Goal: Transaction & Acquisition: Book appointment/travel/reservation

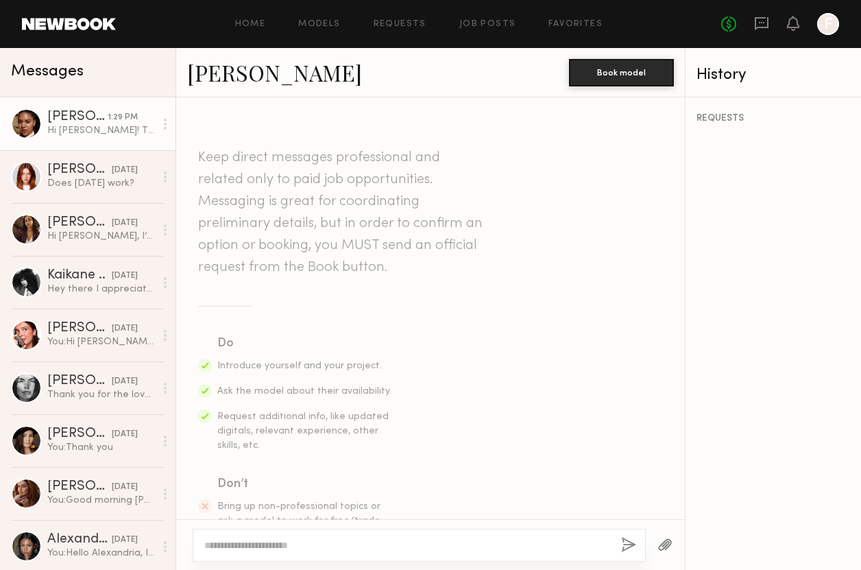
scroll to position [172, 0]
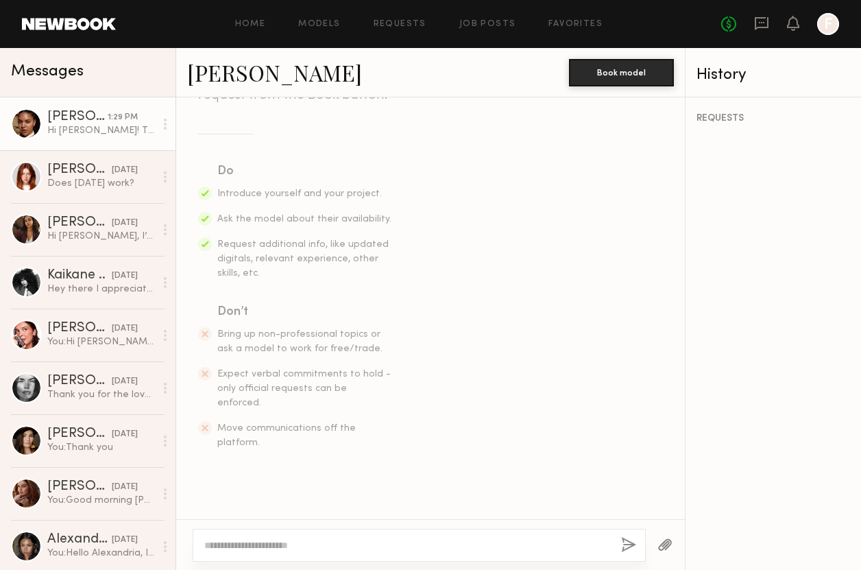
click at [258, 17] on div "Home Models Requests Job Posts Favorites Sign Out No fees up to $5,000 F" at bounding box center [478, 24] width 724 height 22
click at [241, 27] on link "Home" at bounding box center [250, 24] width 31 height 9
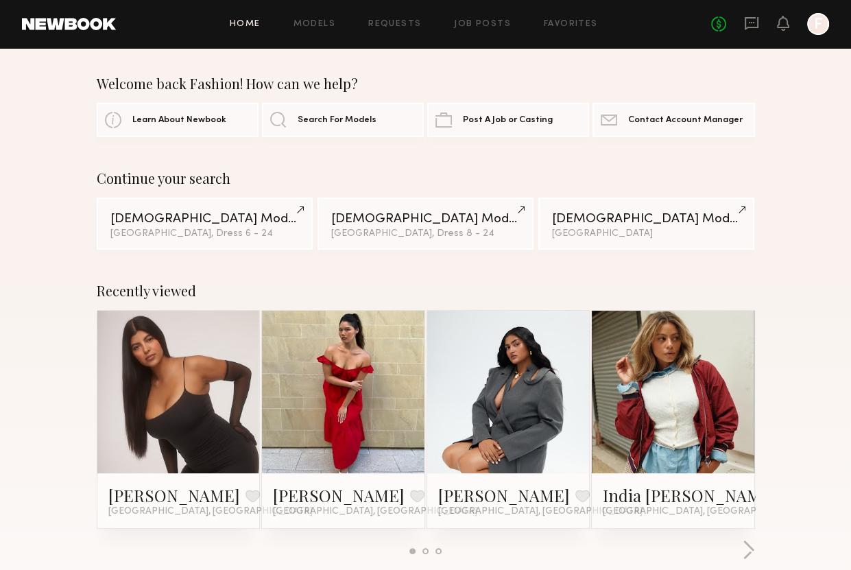
click at [233, 419] on div at bounding box center [178, 392] width 163 height 163
click at [192, 398] on link at bounding box center [178, 392] width 75 height 163
click at [748, 25] on icon at bounding box center [751, 23] width 15 height 15
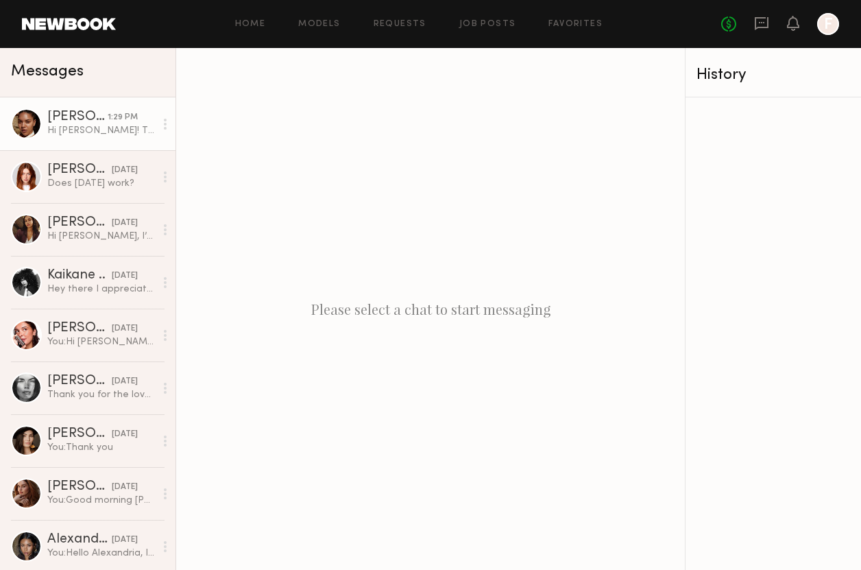
click at [51, 128] on div "Hi [PERSON_NAME]! Thanks so much for reaching out, unfortunately i’ll be out of…" at bounding box center [101, 130] width 108 height 13
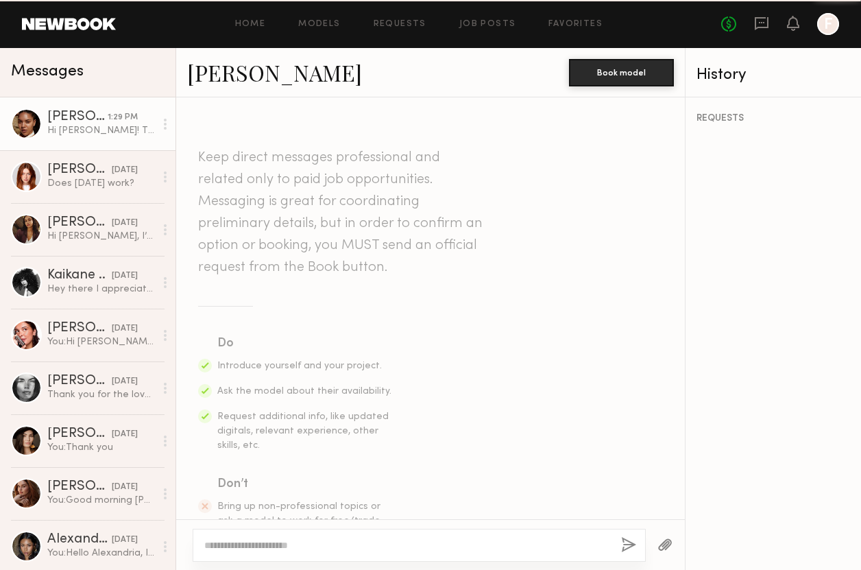
scroll to position [927, 0]
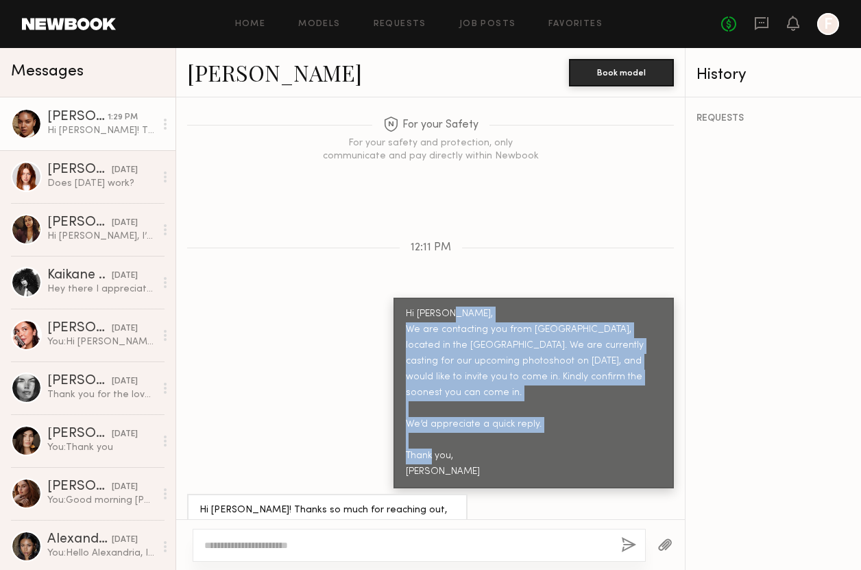
drag, startPoint x: 461, startPoint y: 436, endPoint x: 395, endPoint y: 296, distance: 155.2
click at [406, 307] on div "Hi Drew, We are contacting you from Eureka, located in the Fashion District. We…" at bounding box center [534, 393] width 256 height 173
copy div "We are contacting you from Eureka, located in the Fashion District. We are curr…"
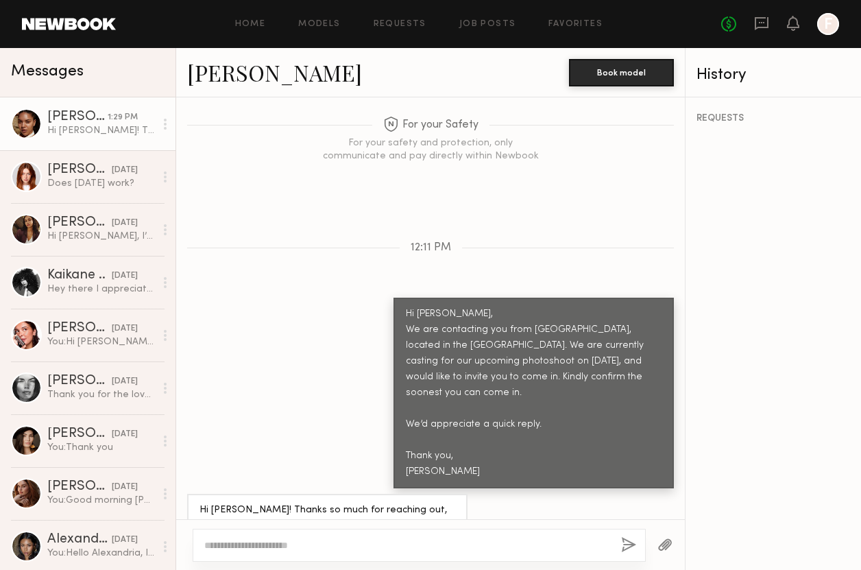
click at [291, 551] on textarea at bounding box center [407, 545] width 406 height 14
drag, startPoint x: 283, startPoint y: 545, endPoint x: 266, endPoint y: 545, distance: 17.2
click at [266, 545] on textarea "**********" at bounding box center [407, 545] width 407 height 14
type textarea "**********"
drag, startPoint x: 325, startPoint y: 542, endPoint x: 165, endPoint y: 524, distance: 160.9
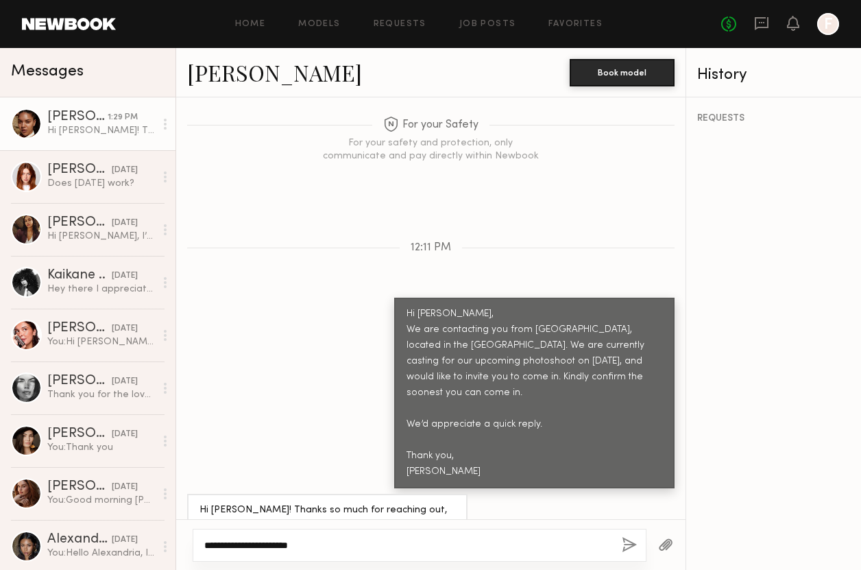
click at [159, 554] on div "Messages Drew S. 1:29 PM Hi Emeli! Thanks so much for reaching out, unfortunate…" at bounding box center [430, 309] width 861 height 522
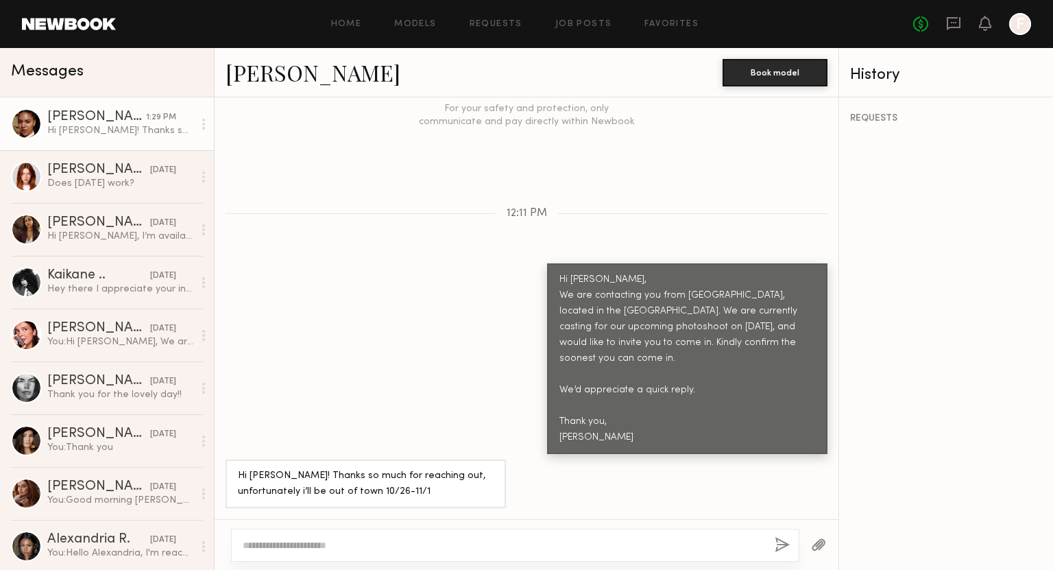
scroll to position [789, 0]
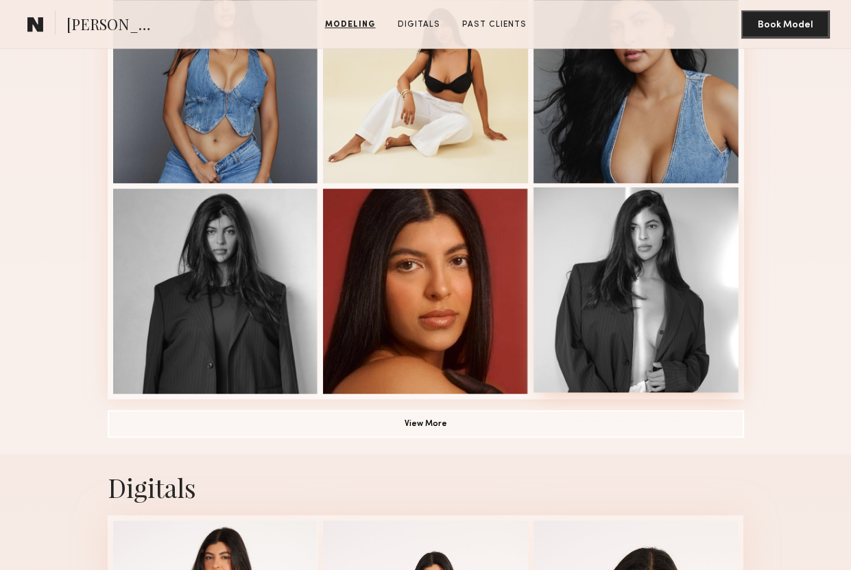
scroll to position [1097, 0]
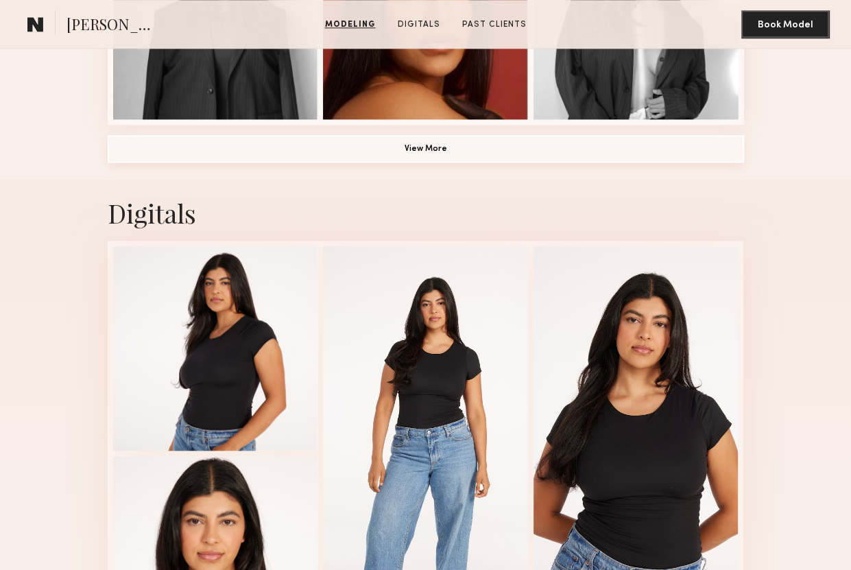
click at [524, 153] on button "View More" at bounding box center [426, 148] width 636 height 27
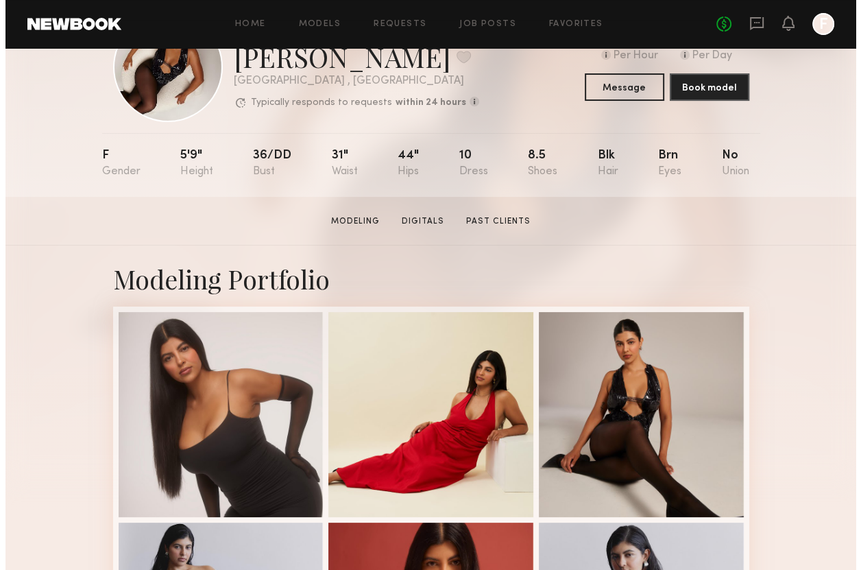
scroll to position [0, 0]
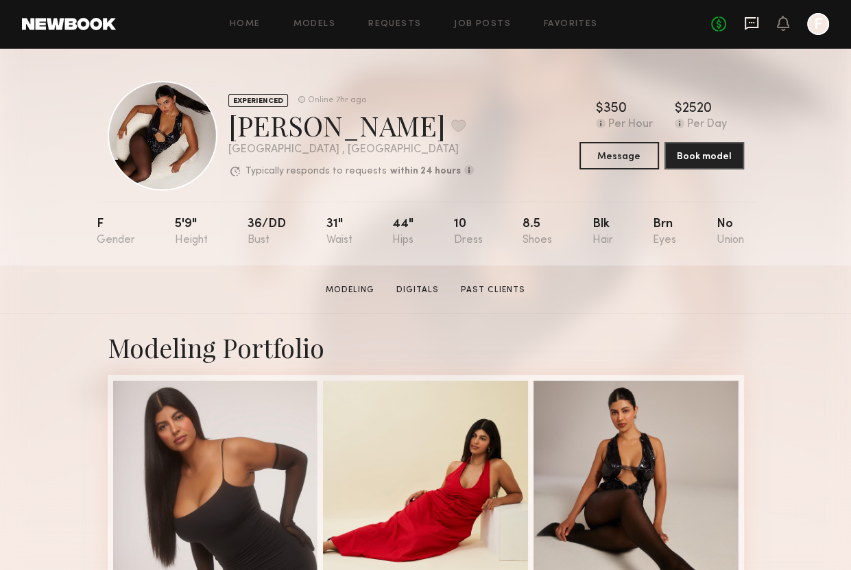
click at [746, 24] on icon at bounding box center [752, 23] width 14 height 13
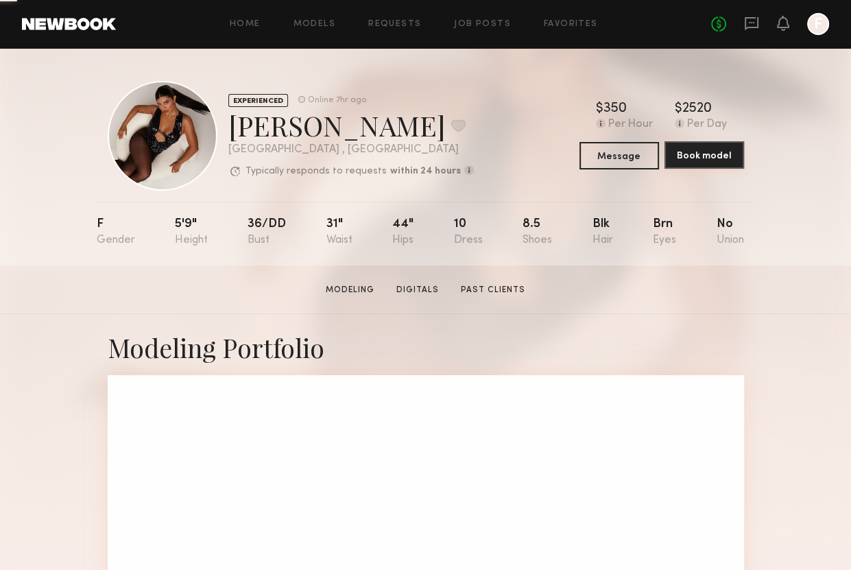
click at [687, 162] on button "Book model" at bounding box center [705, 154] width 80 height 27
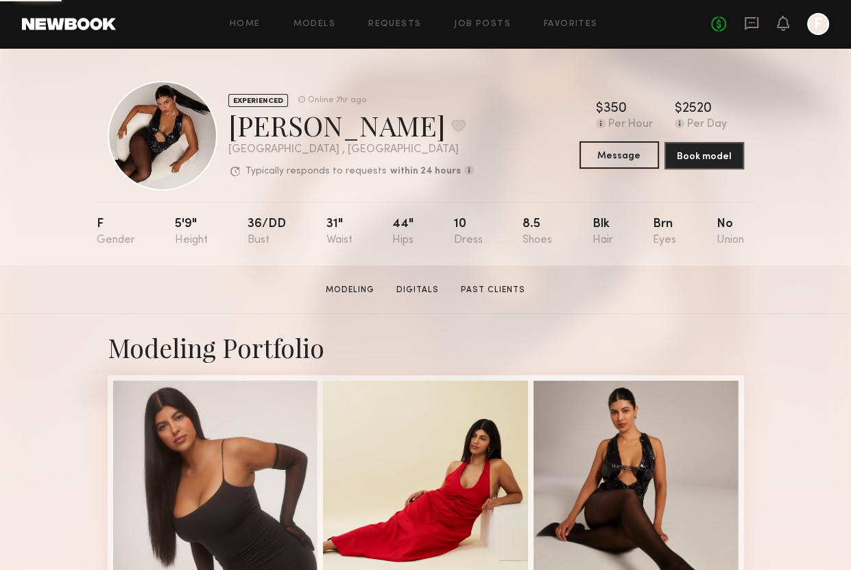
click at [591, 147] on button "Message" at bounding box center [620, 154] width 80 height 27
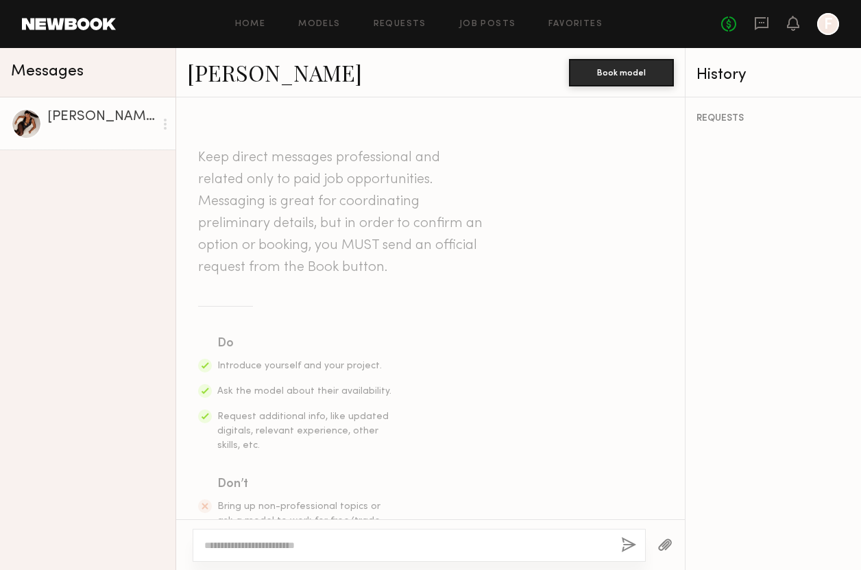
type textarea "**********"
drag, startPoint x: 348, startPoint y: 541, endPoint x: 154, endPoint y: 503, distance: 198.4
click at [154, 503] on div "**********" at bounding box center [430, 309] width 861 height 522
paste textarea "**********"
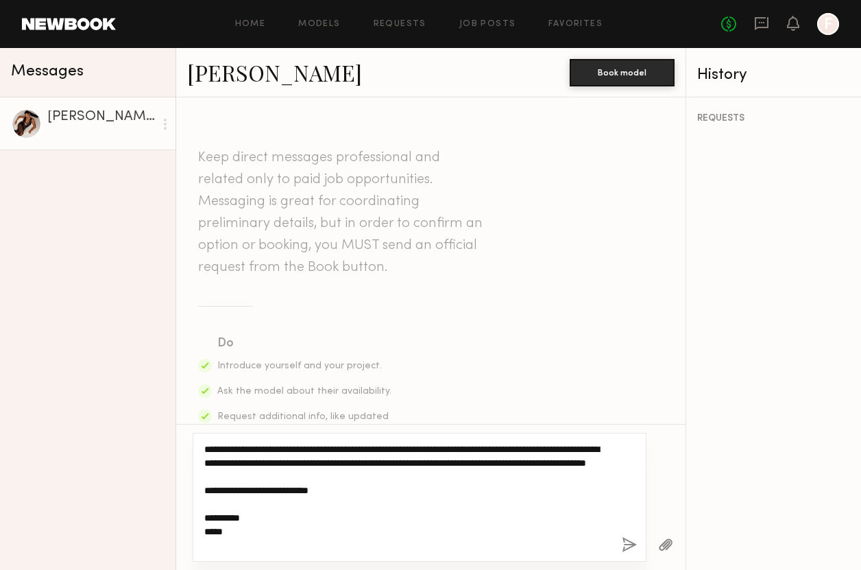
click at [206, 447] on textarea "**********" at bounding box center [407, 497] width 407 height 110
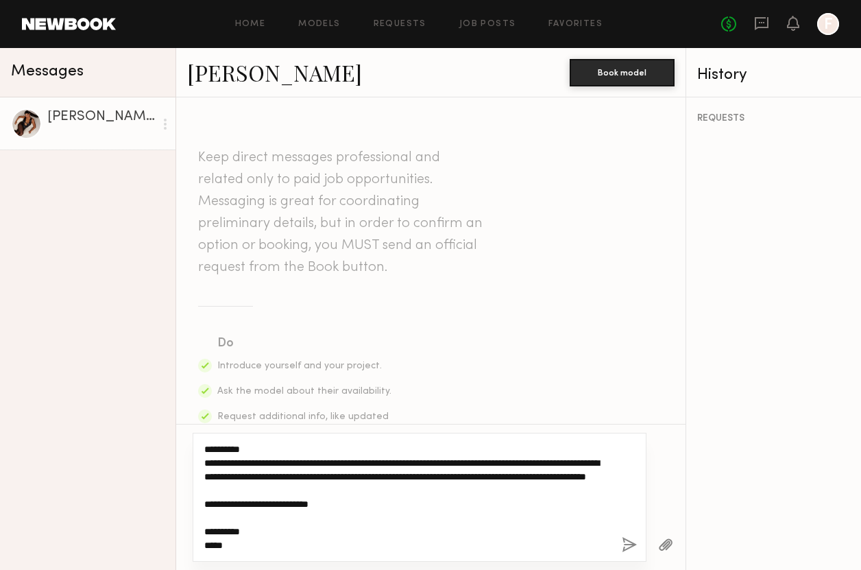
type textarea "**********"
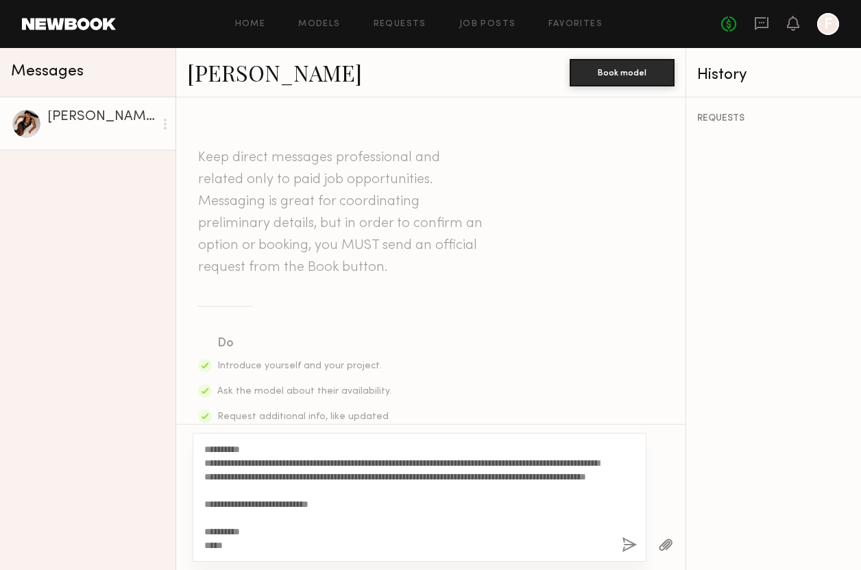
click at [628, 544] on button "button" at bounding box center [629, 545] width 15 height 17
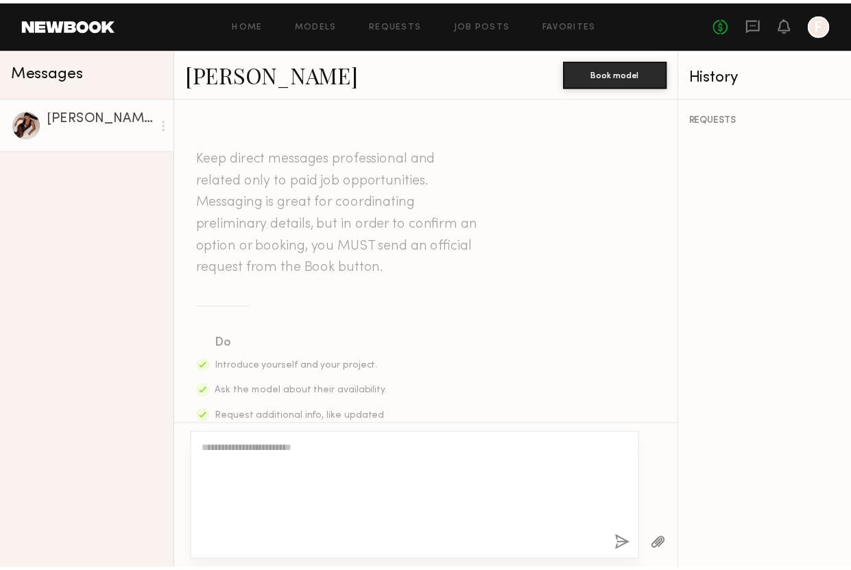
scroll to position [446, 0]
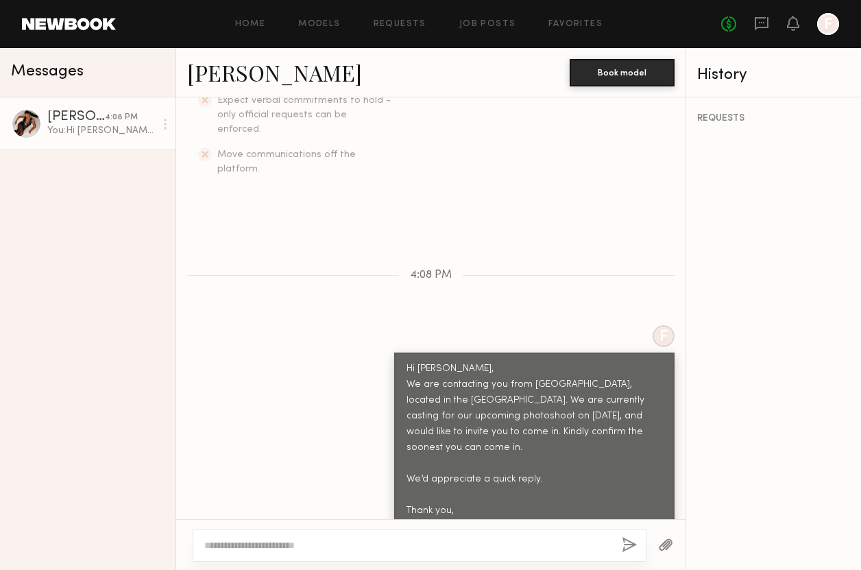
drag, startPoint x: 97, startPoint y: 214, endPoint x: 99, endPoint y: 206, distance: 8.5
click at [97, 213] on div "Karina V. 4:08 PM You: Hi Karina, We are contacting you from Eureka, located in…" at bounding box center [88, 333] width 176 height 473
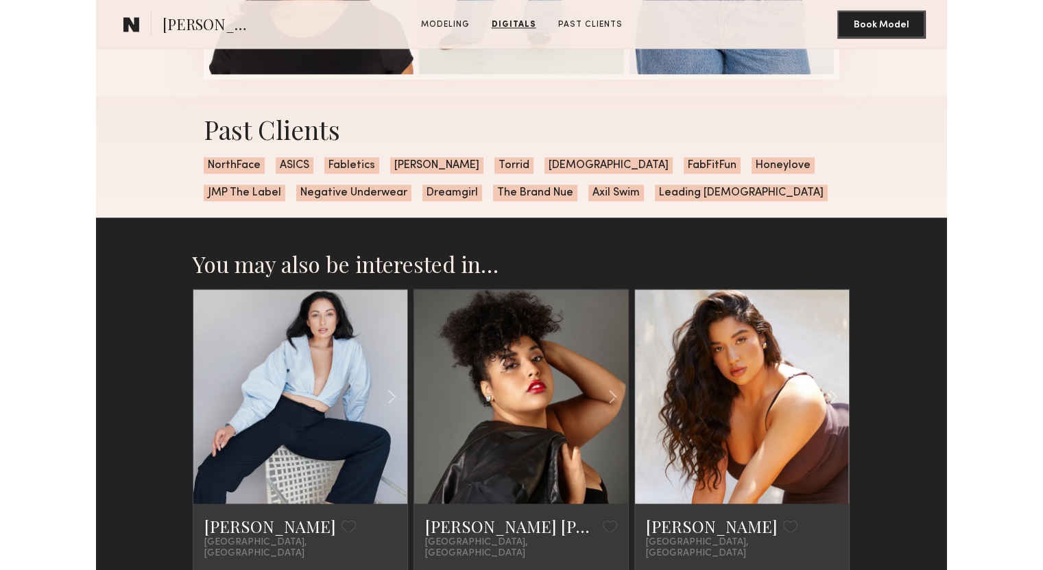
scroll to position [1715, 0]
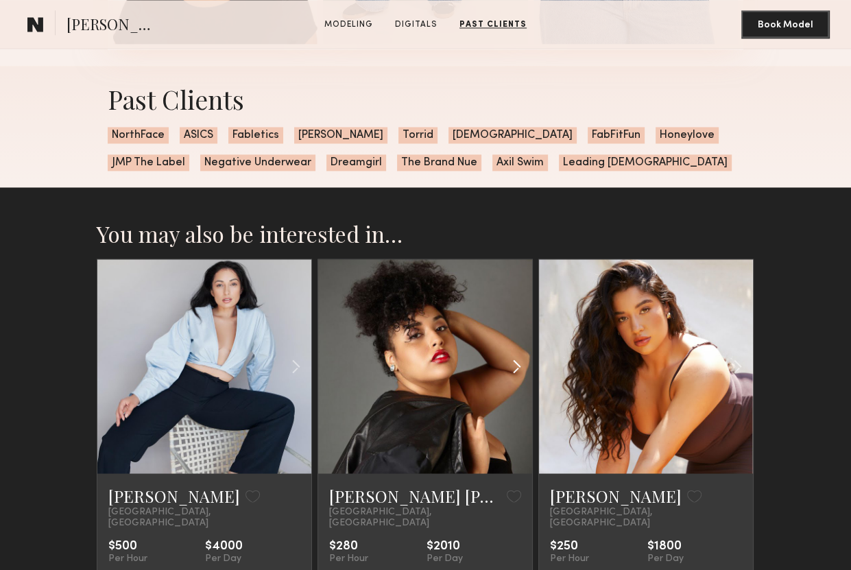
click at [511, 367] on common-icon at bounding box center [517, 366] width 20 height 26
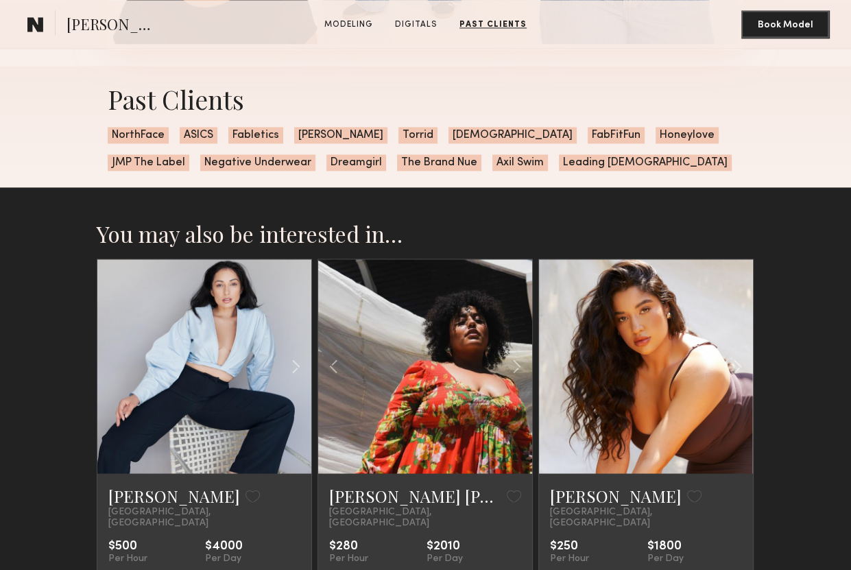
drag, startPoint x: 745, startPoint y: 366, endPoint x: 752, endPoint y: 351, distance: 16.9
click at [746, 363] on common-icon at bounding box center [738, 366] width 20 height 26
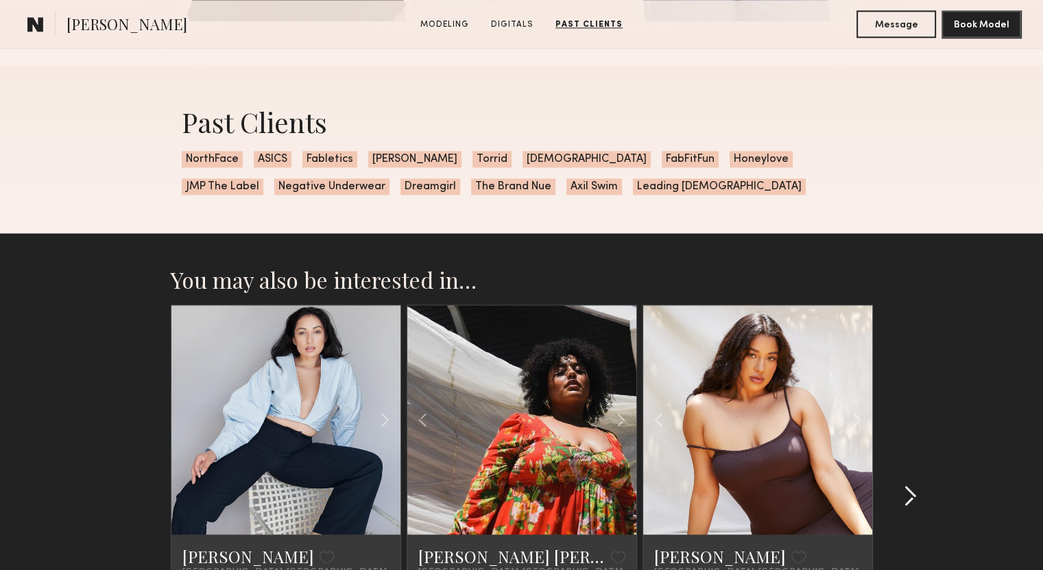
scroll to position [1920, 0]
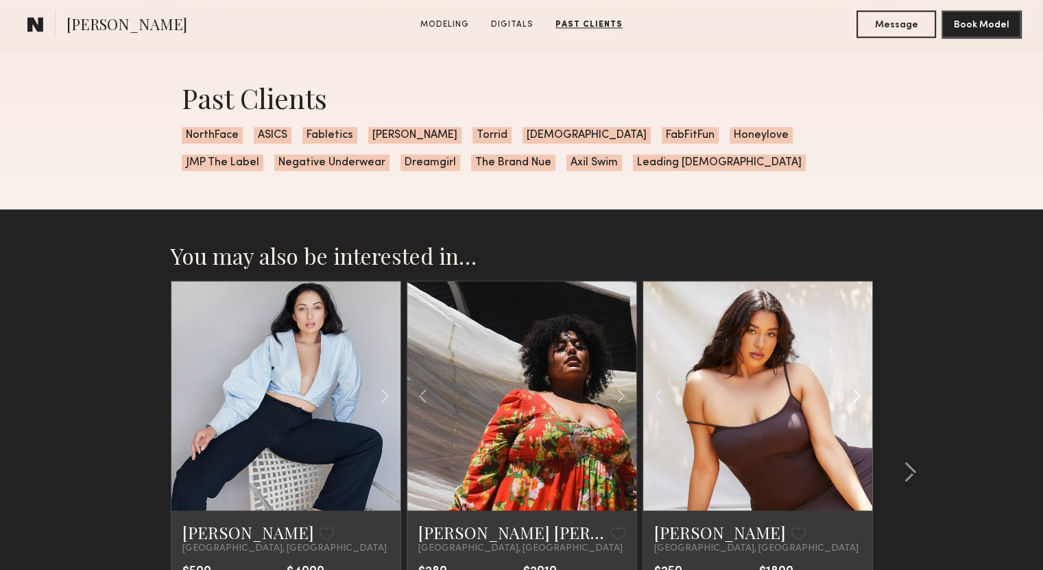
click at [859, 403] on common-icon at bounding box center [857, 396] width 20 height 26
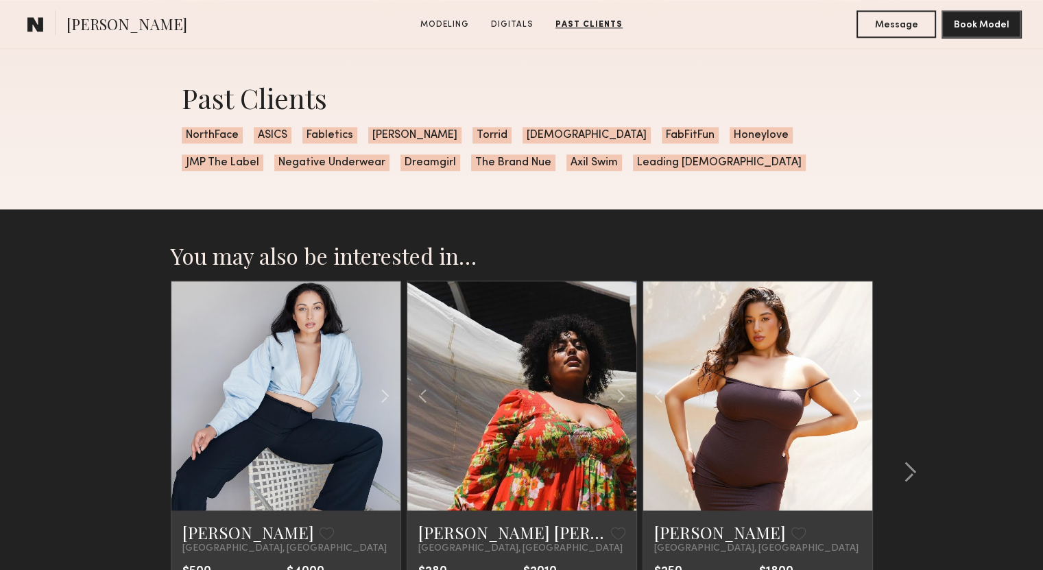
click at [801, 418] on div at bounding box center [833, 395] width 75 height 229
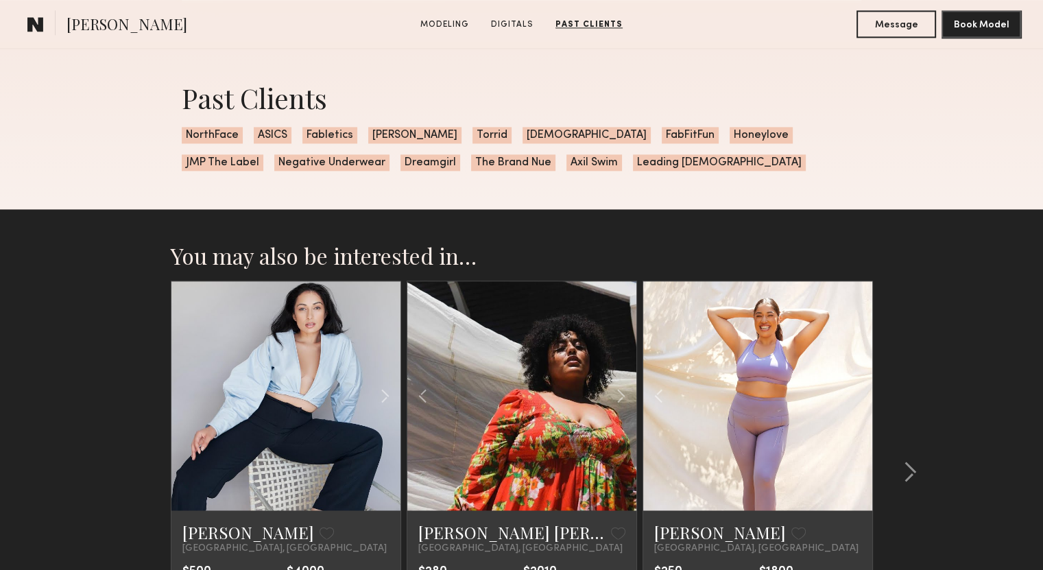
click at [779, 503] on link at bounding box center [758, 395] width 78 height 229
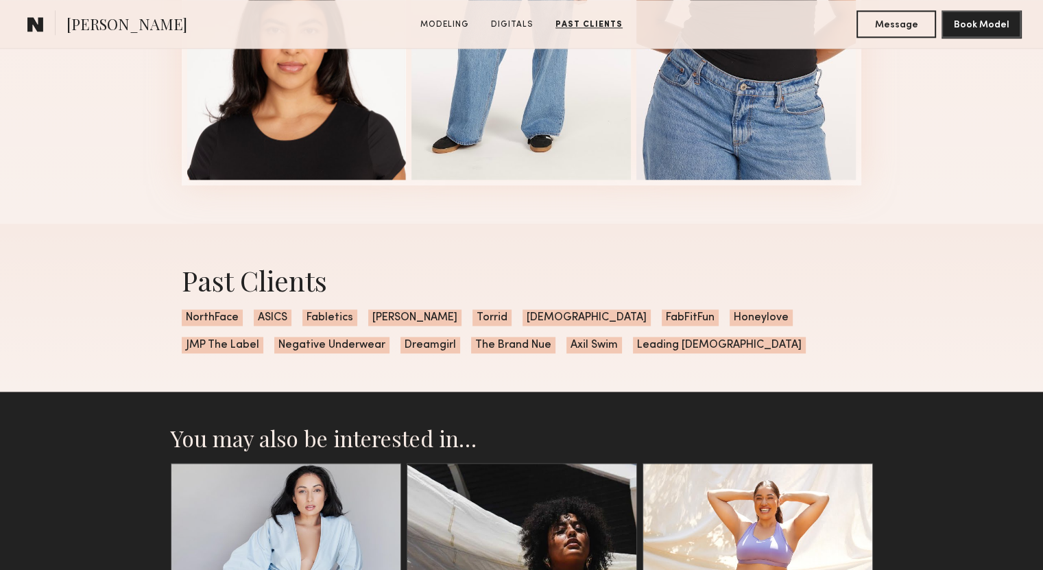
scroll to position [1509, 0]
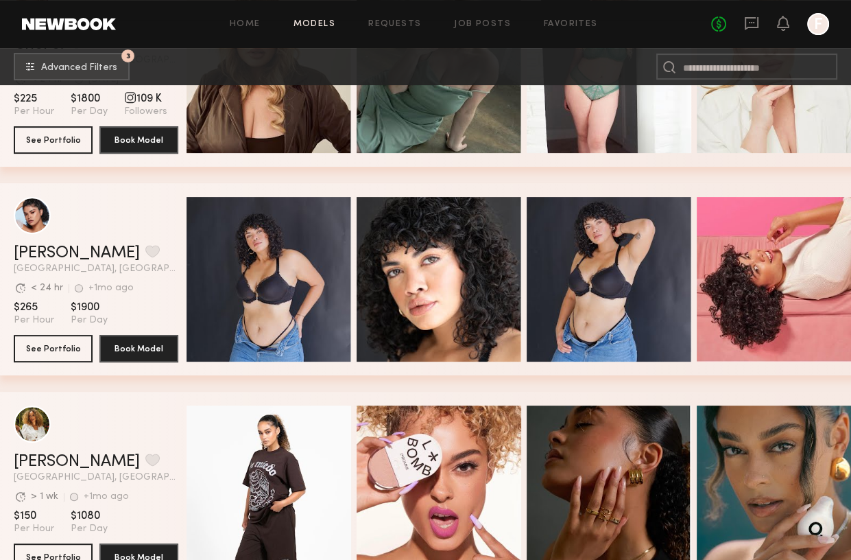
scroll to position [13338, 0]
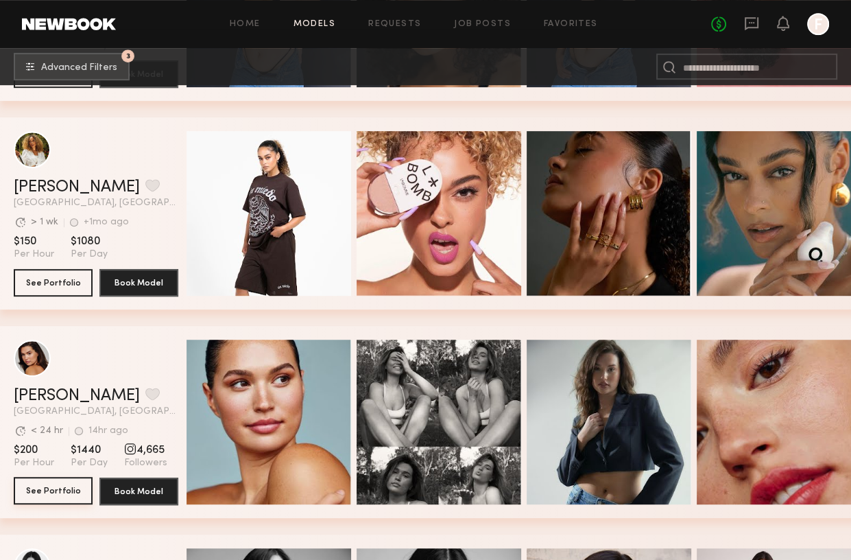
click at [79, 497] on button "See Portfolio" at bounding box center [53, 490] width 79 height 27
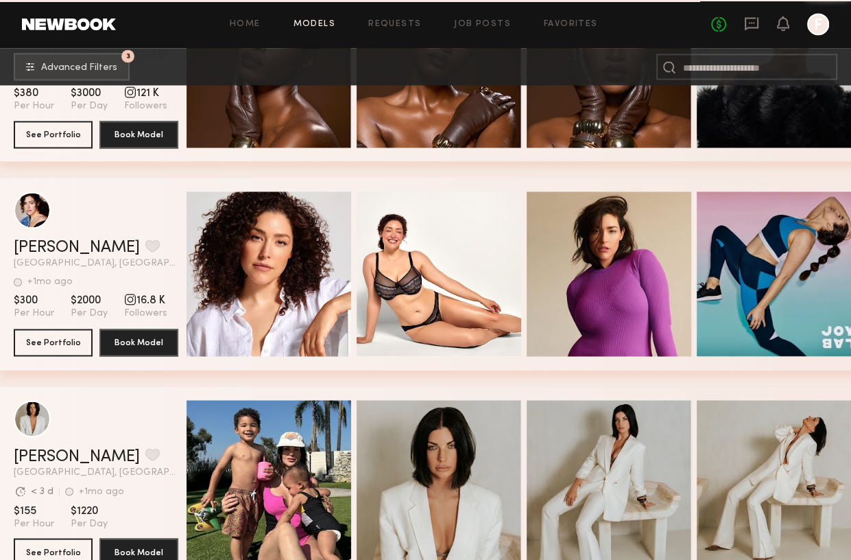
scroll to position [14811, 0]
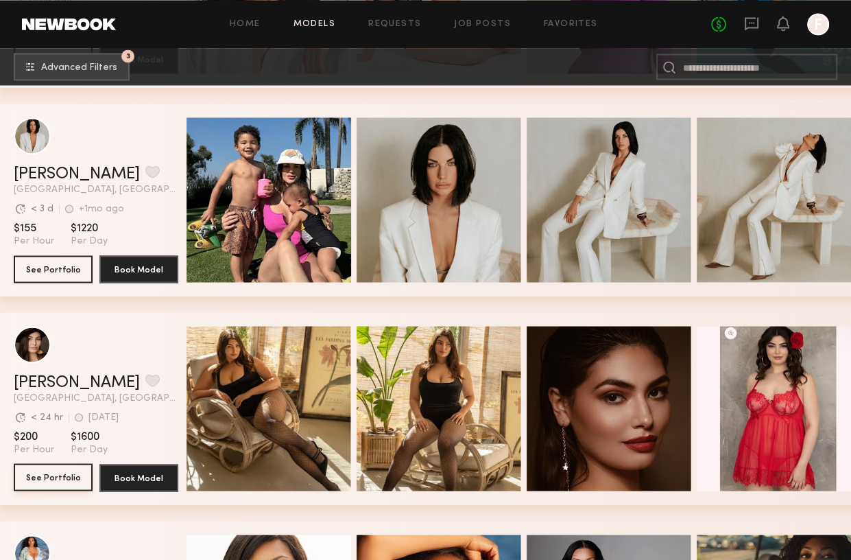
click at [71, 486] on button "See Portfolio" at bounding box center [53, 476] width 79 height 27
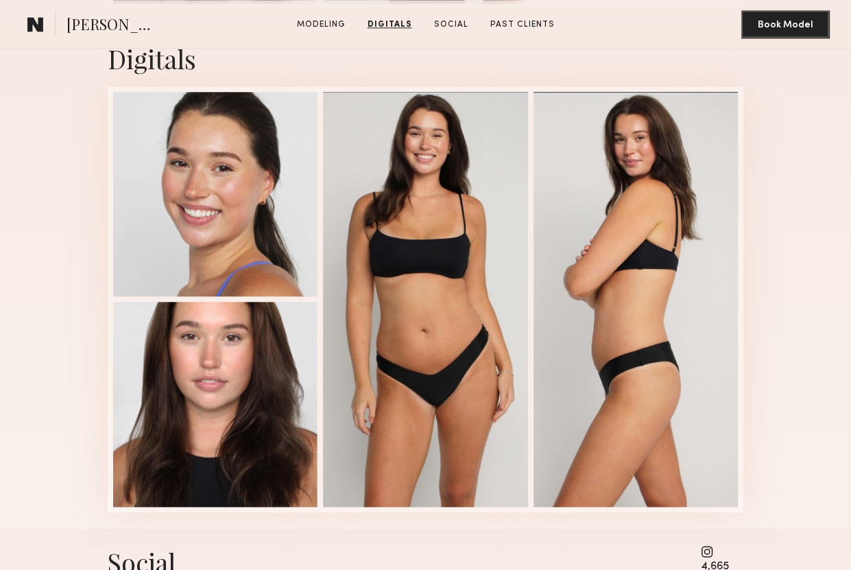
scroll to position [1509, 0]
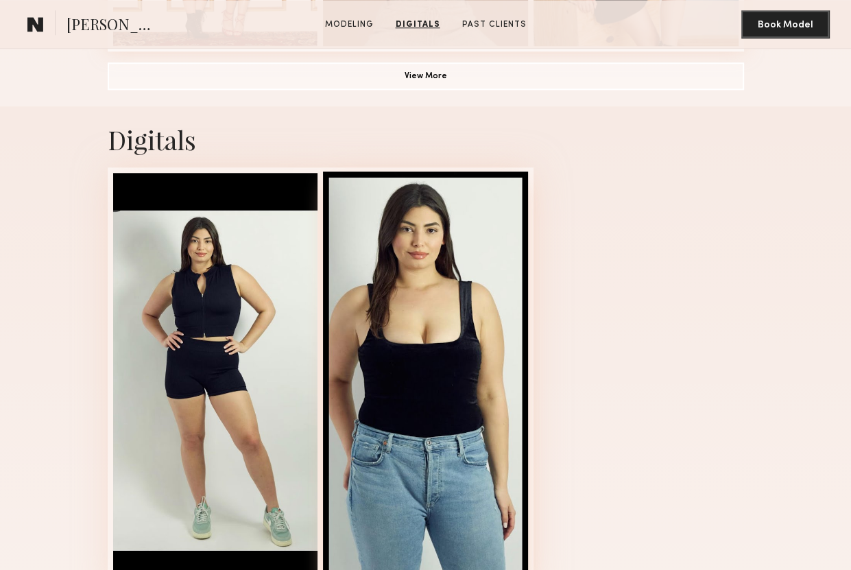
scroll to position [1166, 0]
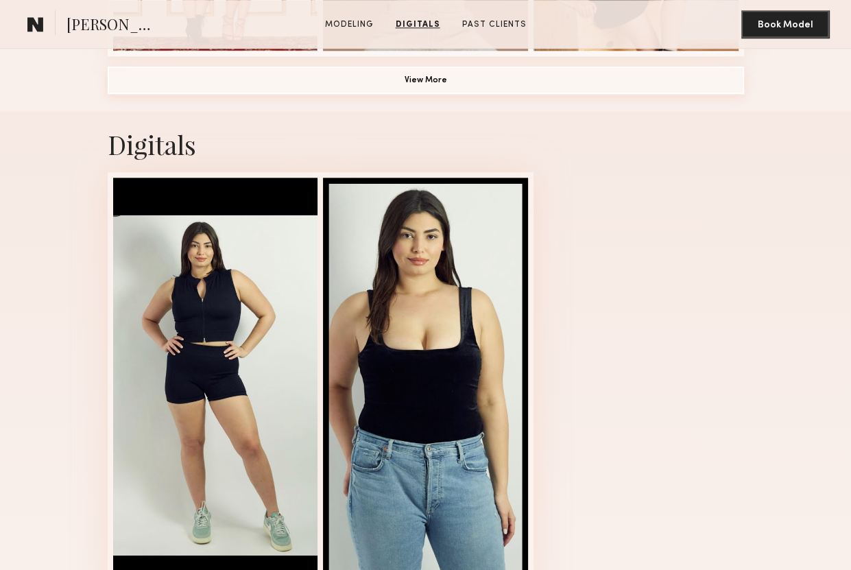
click at [426, 90] on button "View More" at bounding box center [426, 80] width 636 height 27
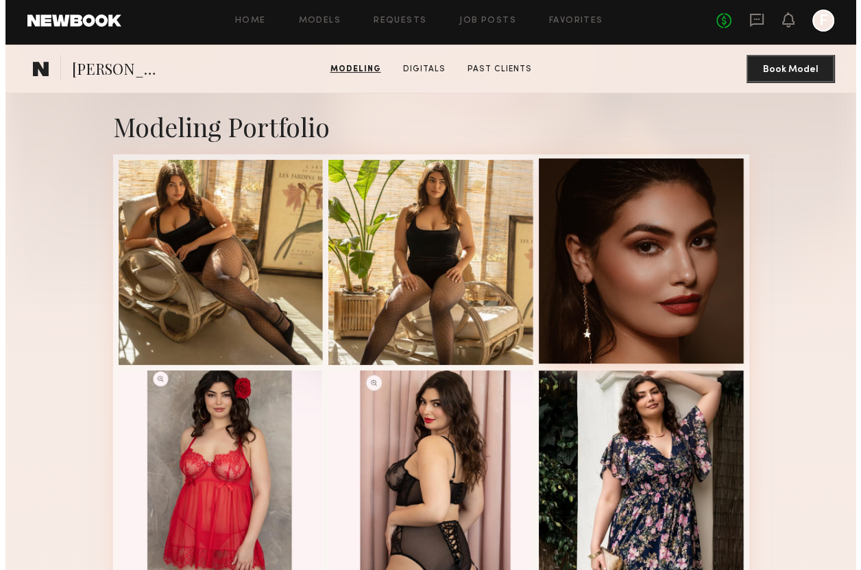
scroll to position [0, 0]
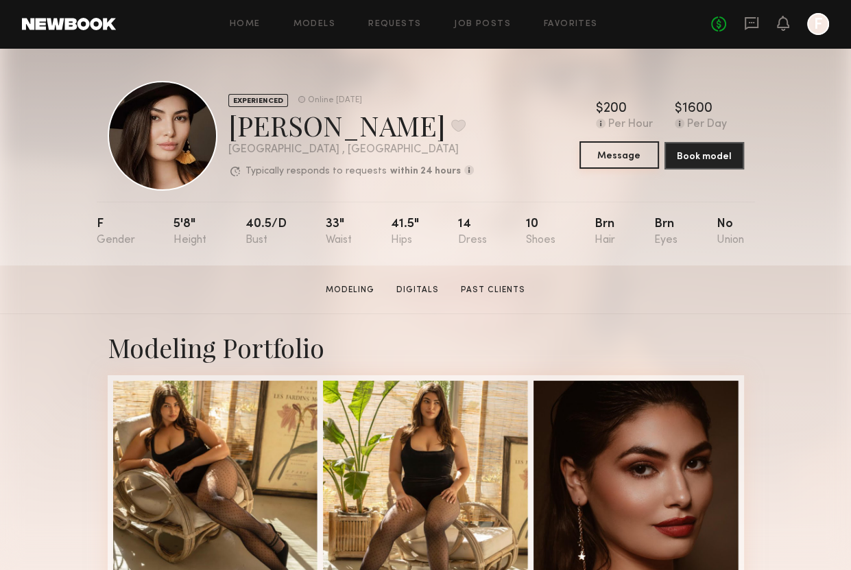
click at [623, 164] on button "Message" at bounding box center [620, 154] width 80 height 27
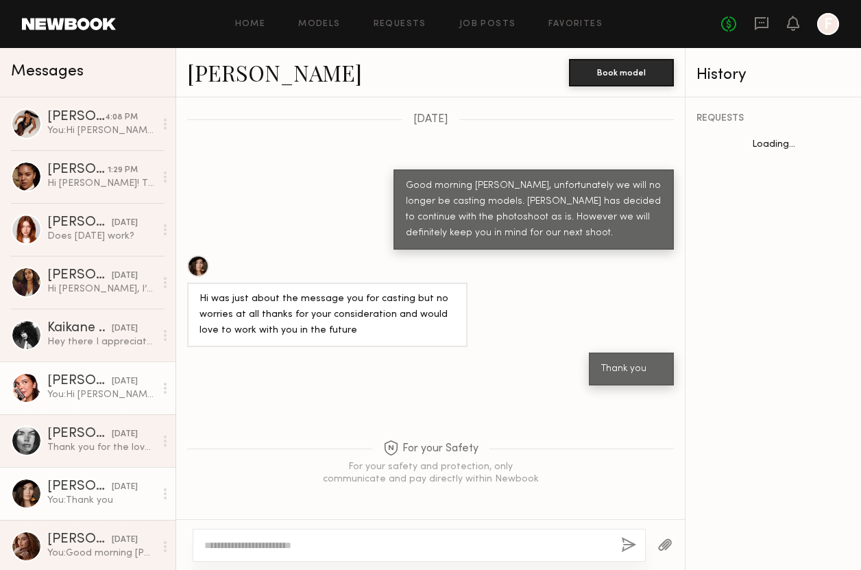
scroll to position [702, 0]
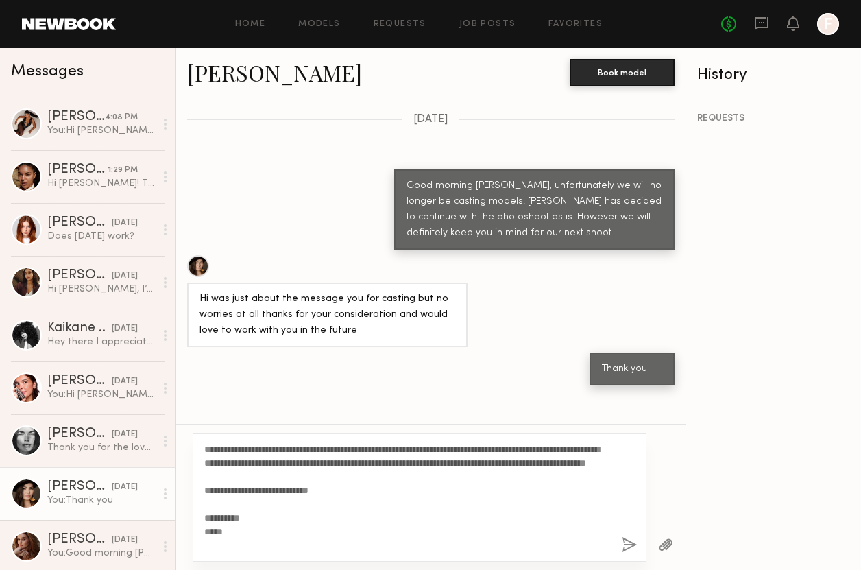
click at [206, 449] on textarea "**********" at bounding box center [407, 497] width 407 height 110
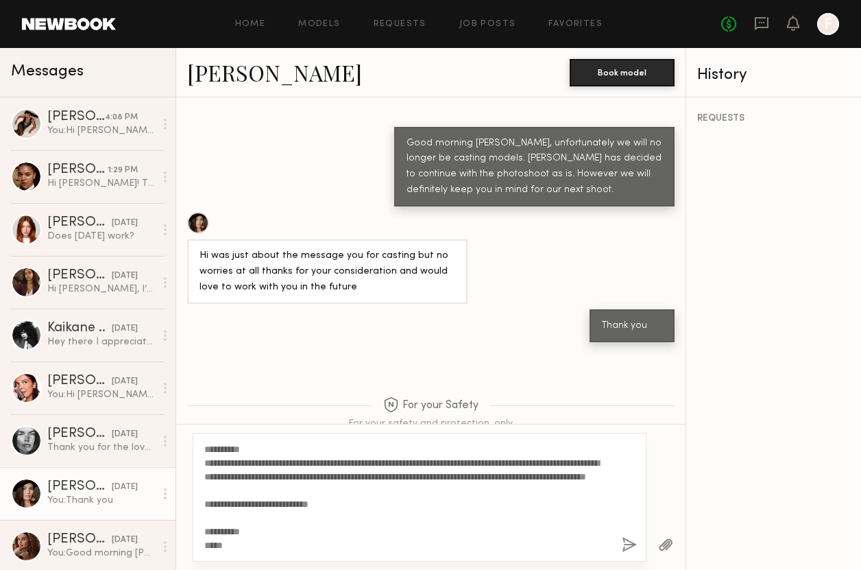
scroll to position [0, 0]
type textarea "**********"
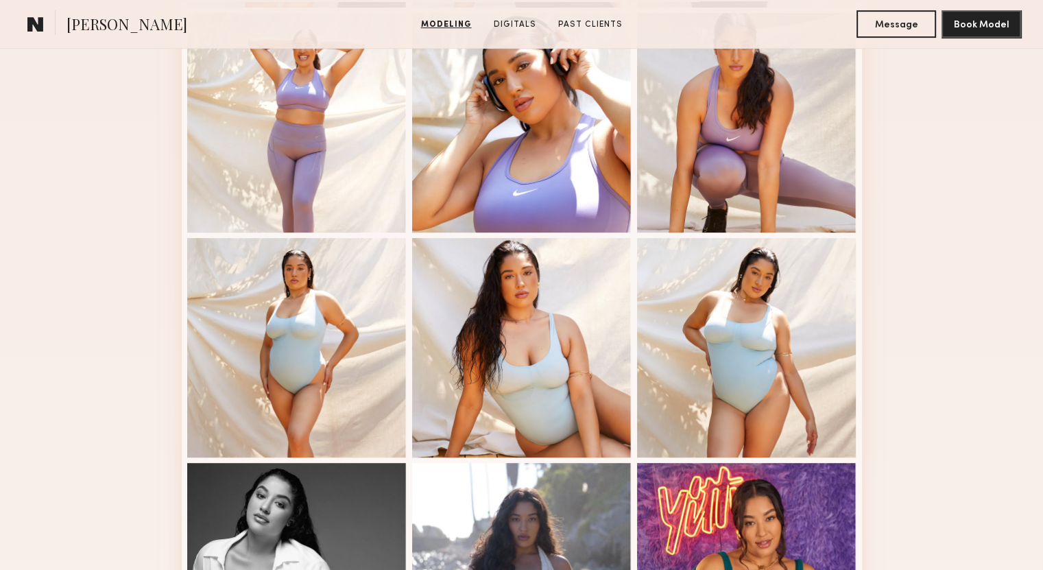
scroll to position [823, 0]
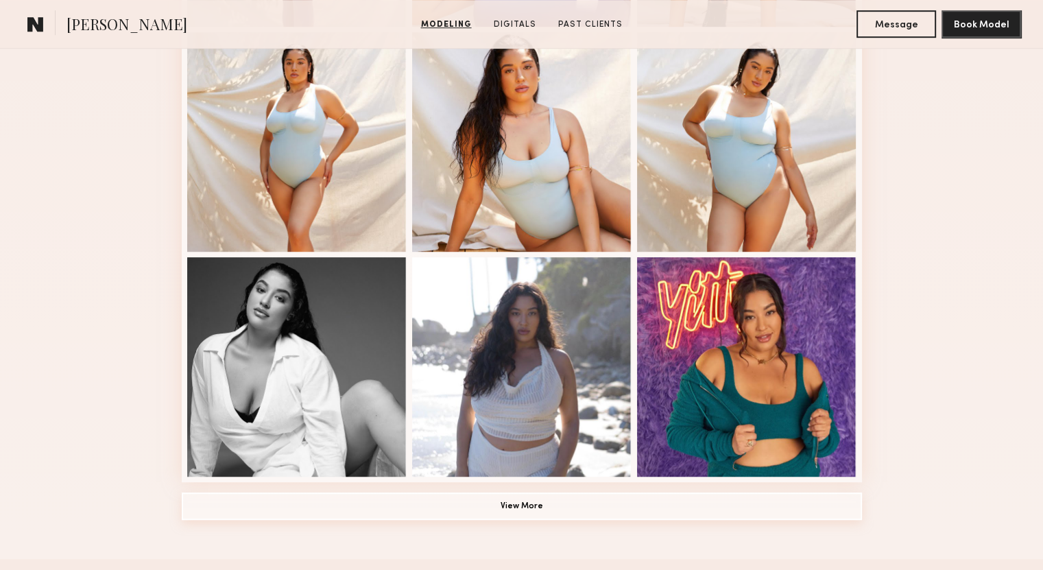
click at [532, 513] on button "View More" at bounding box center [522, 505] width 680 height 27
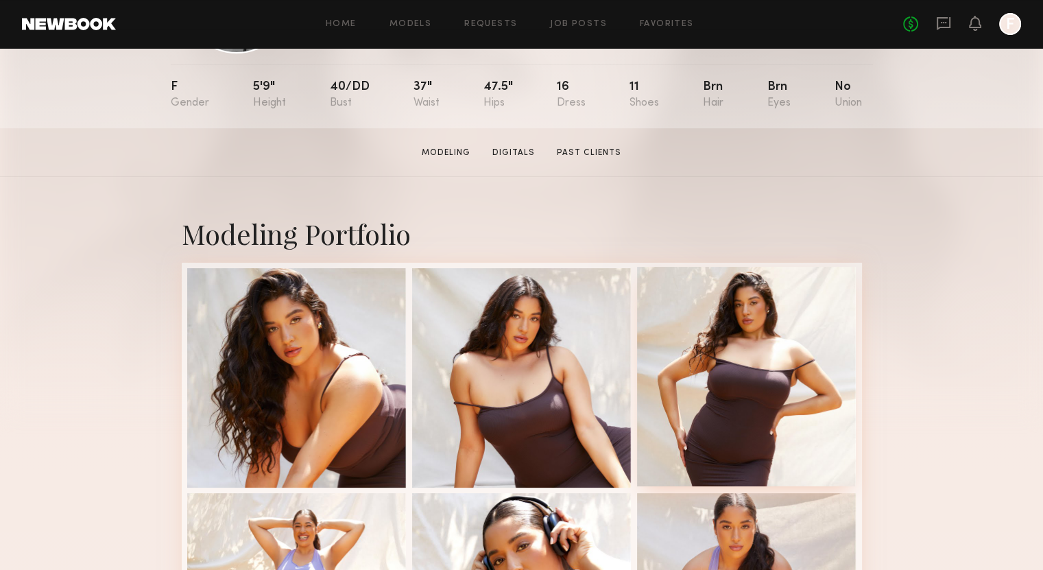
scroll to position [69, 0]
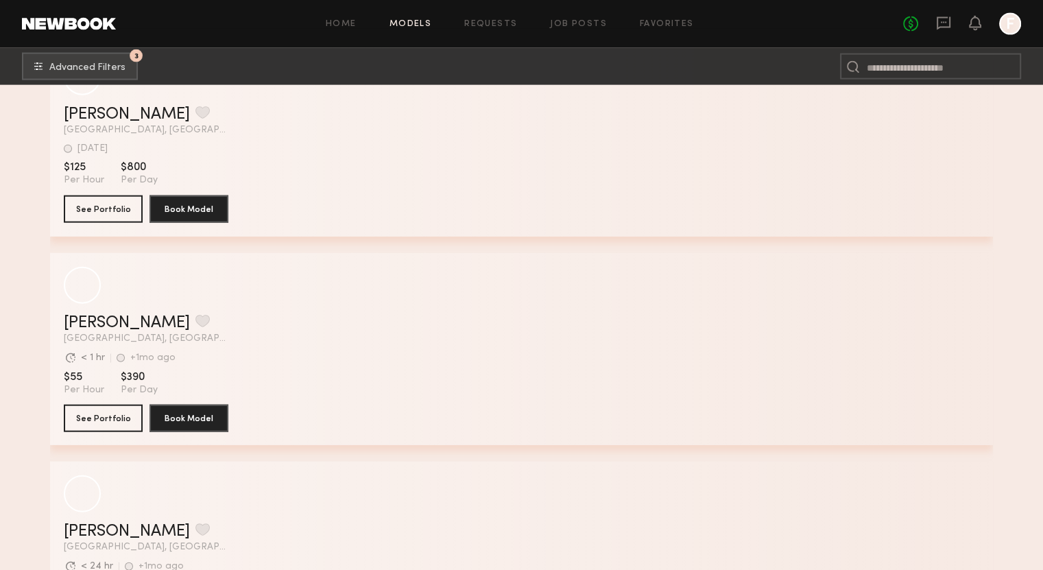
scroll to position [24070, 0]
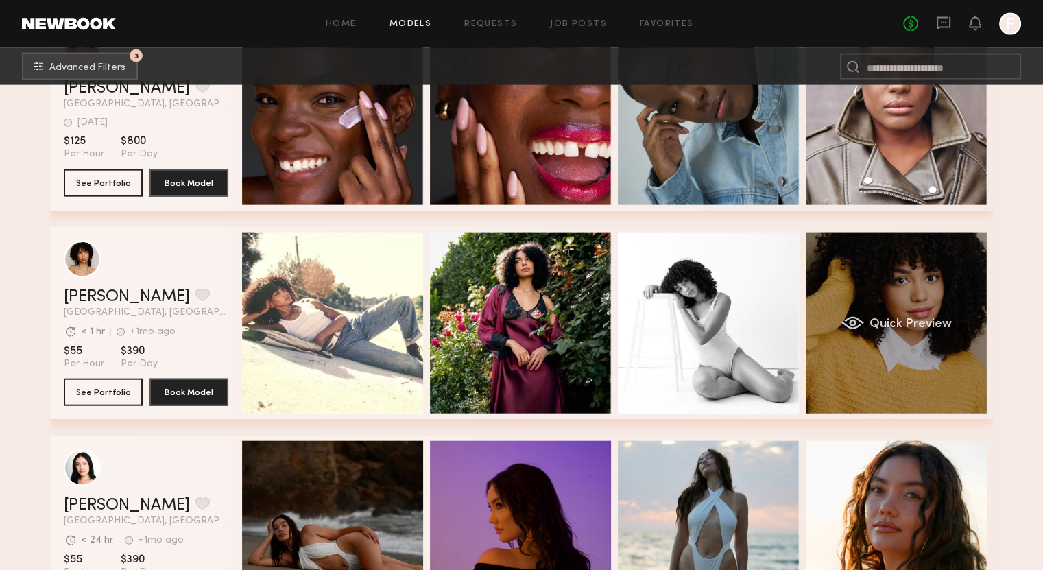
click at [910, 331] on span "Quick Preview" at bounding box center [911, 324] width 82 height 12
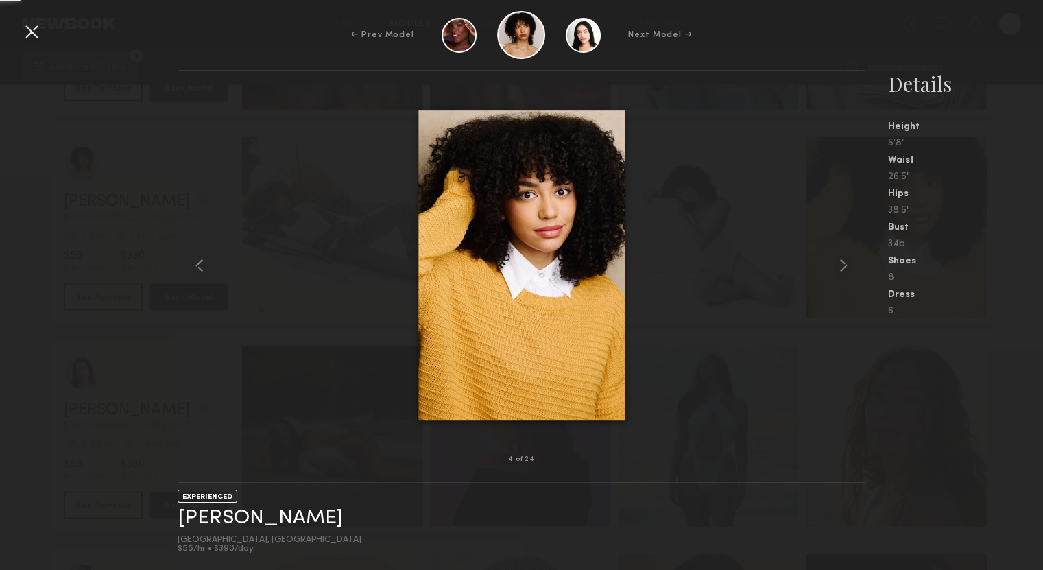
scroll to position [24345, 0]
click at [845, 257] on common-icon at bounding box center [844, 265] width 22 height 22
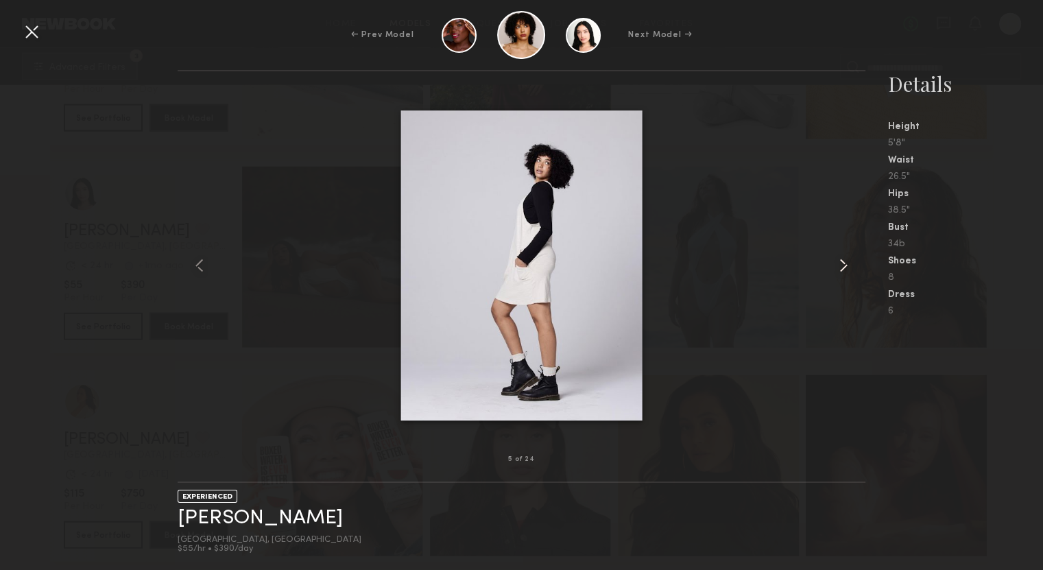
click at [843, 257] on common-icon at bounding box center [844, 265] width 22 height 22
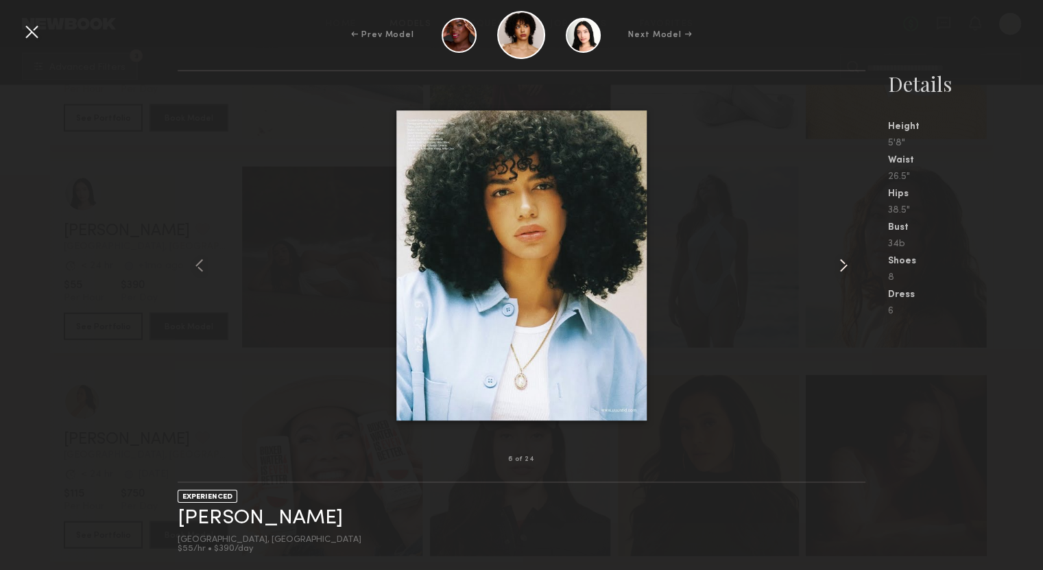
click at [843, 257] on common-icon at bounding box center [844, 265] width 22 height 22
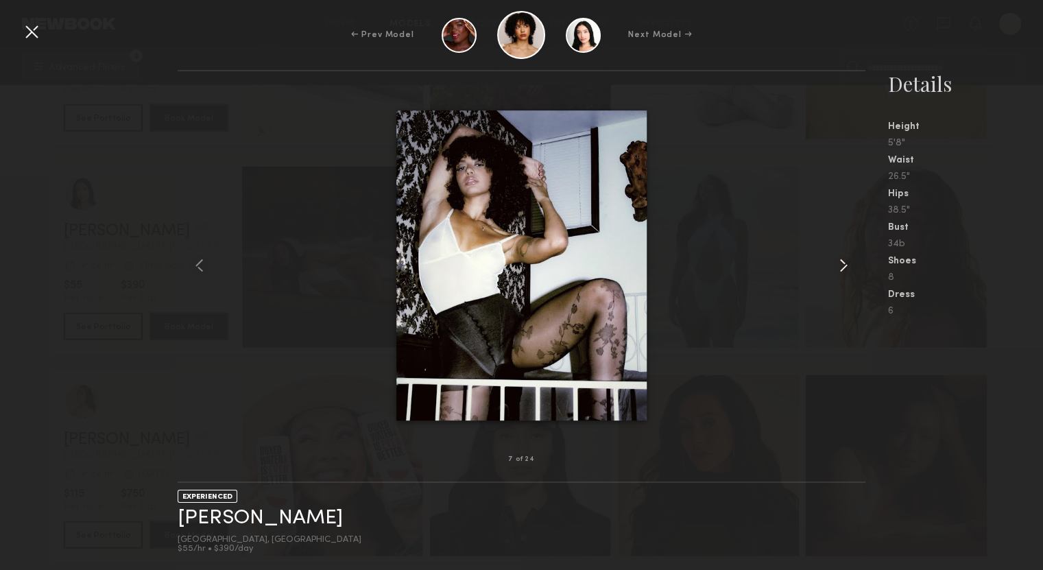
click at [843, 257] on common-icon at bounding box center [844, 265] width 22 height 22
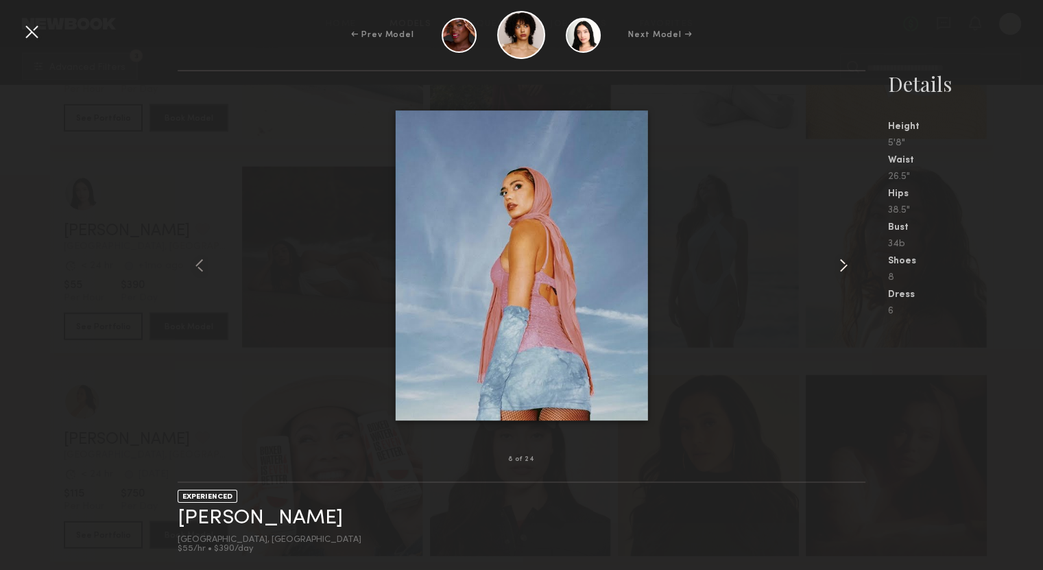
click at [843, 257] on common-icon at bounding box center [844, 265] width 22 height 22
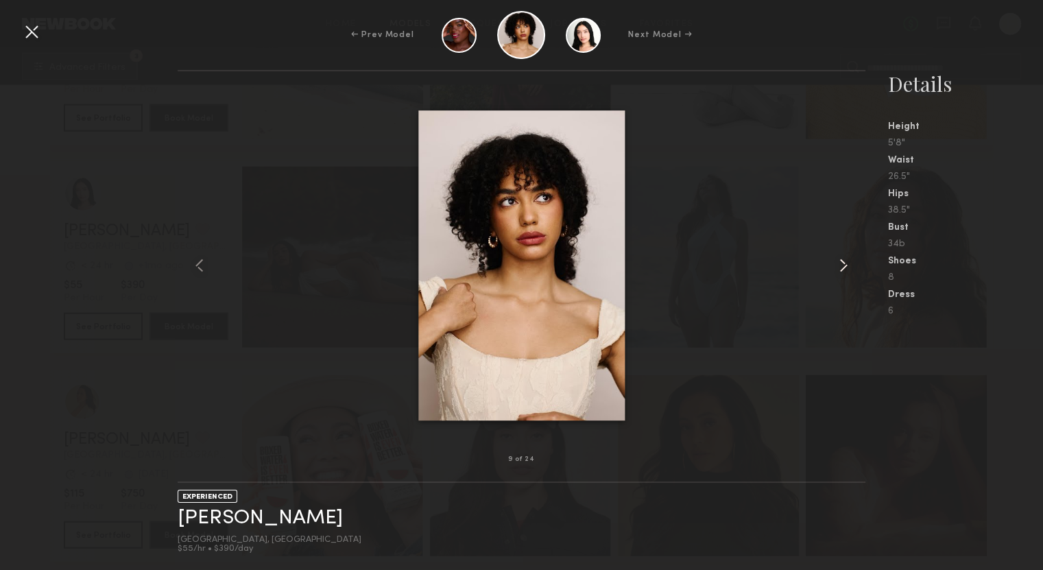
click at [843, 257] on common-icon at bounding box center [844, 265] width 22 height 22
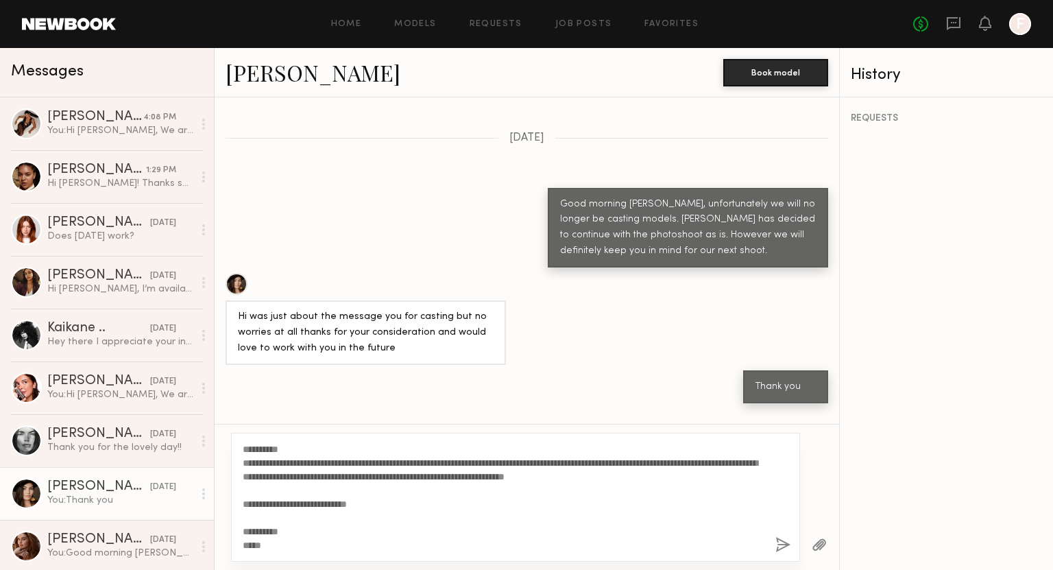
scroll to position [2252, 0]
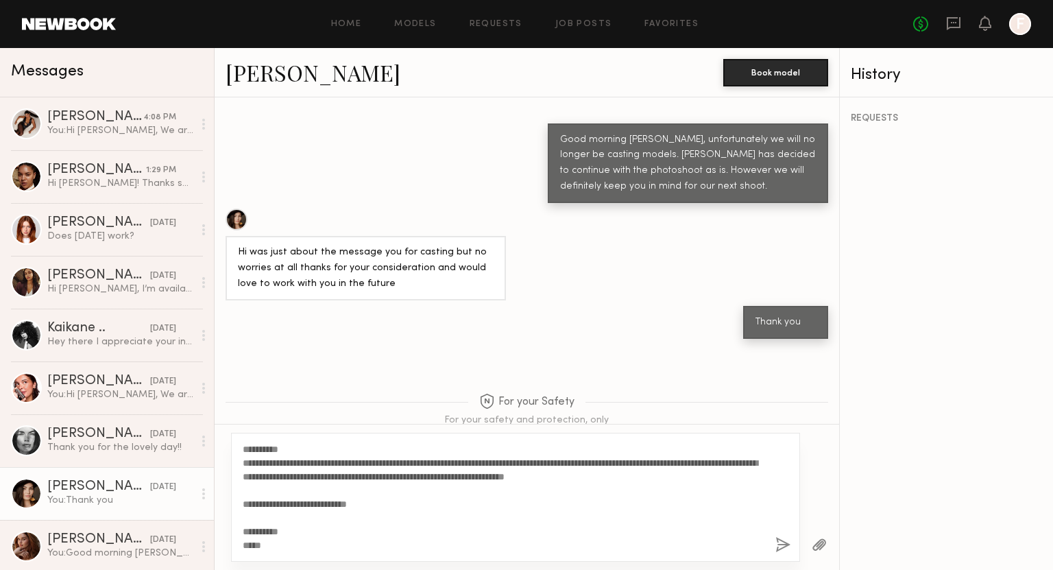
click at [783, 545] on button "button" at bounding box center [783, 545] width 15 height 17
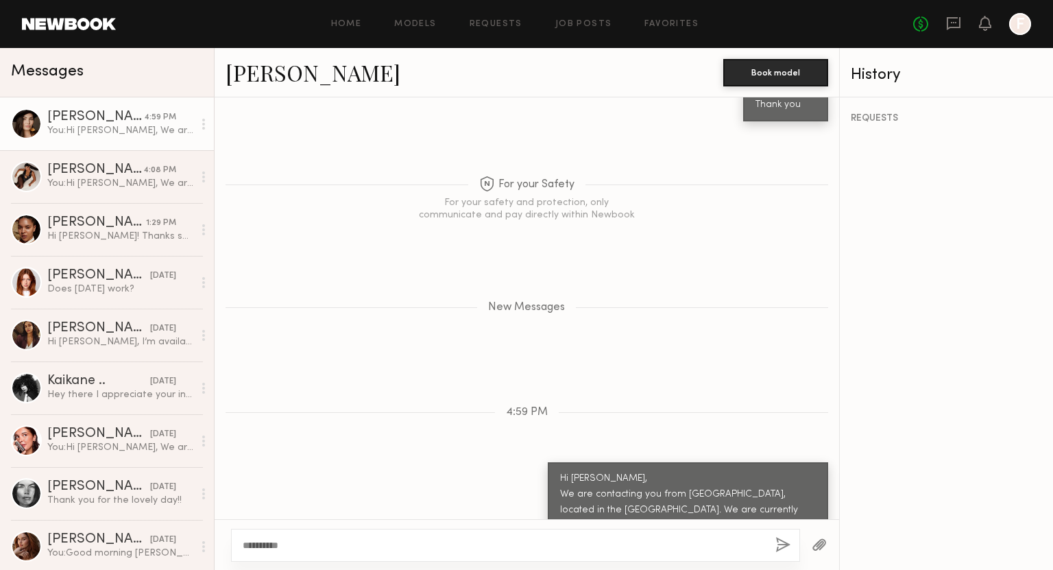
scroll to position [2525, 0]
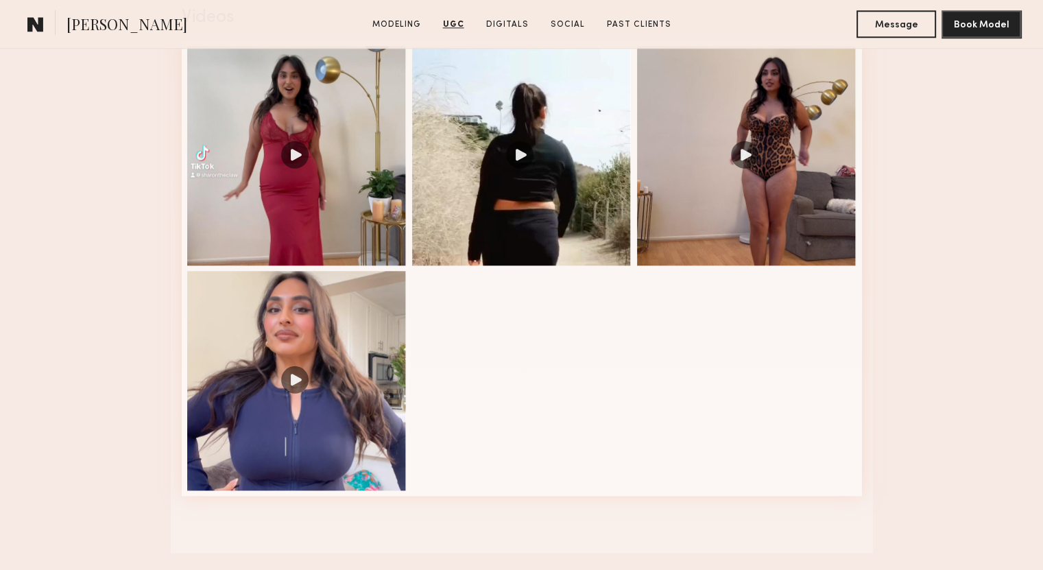
scroll to position [1372, 0]
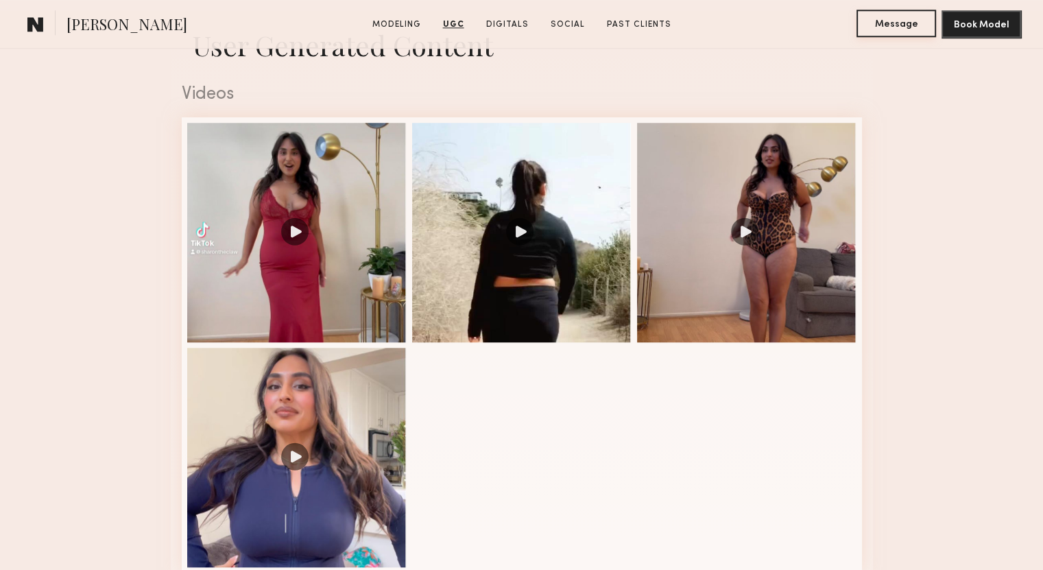
click at [894, 27] on button "Message" at bounding box center [897, 23] width 80 height 27
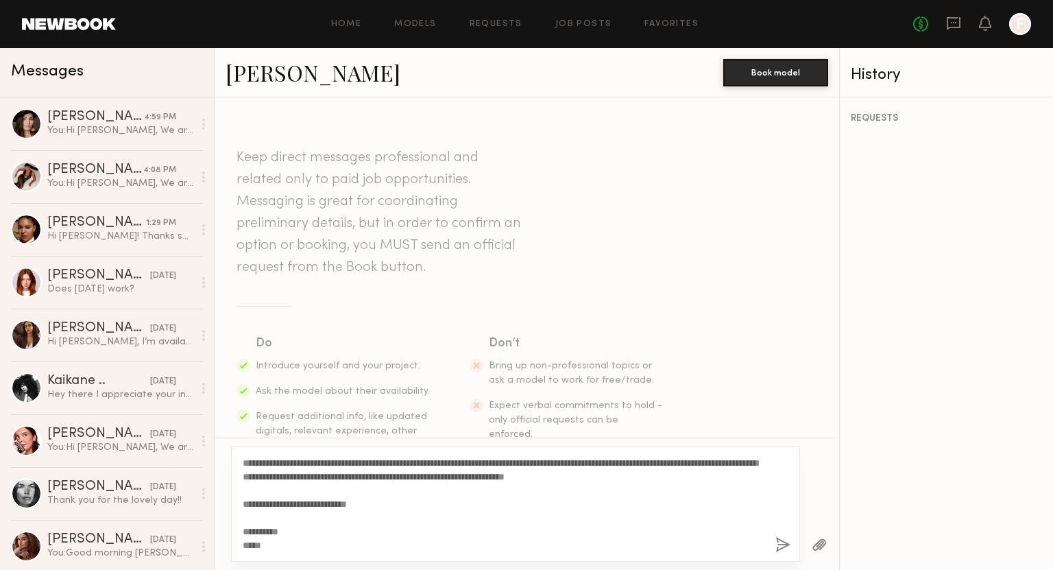
drag, startPoint x: 243, startPoint y: 466, endPoint x: 257, endPoint y: 453, distance: 18.5
click at [243, 464] on textarea "**********" at bounding box center [504, 504] width 522 height 96
type textarea "**********"
click at [780, 542] on button "button" at bounding box center [783, 545] width 15 height 17
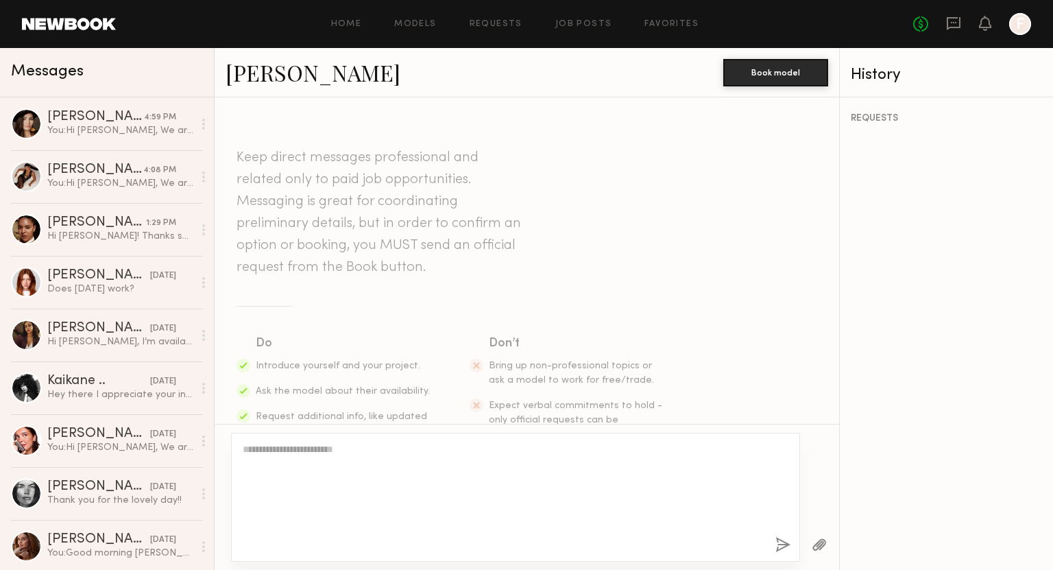
scroll to position [309, 0]
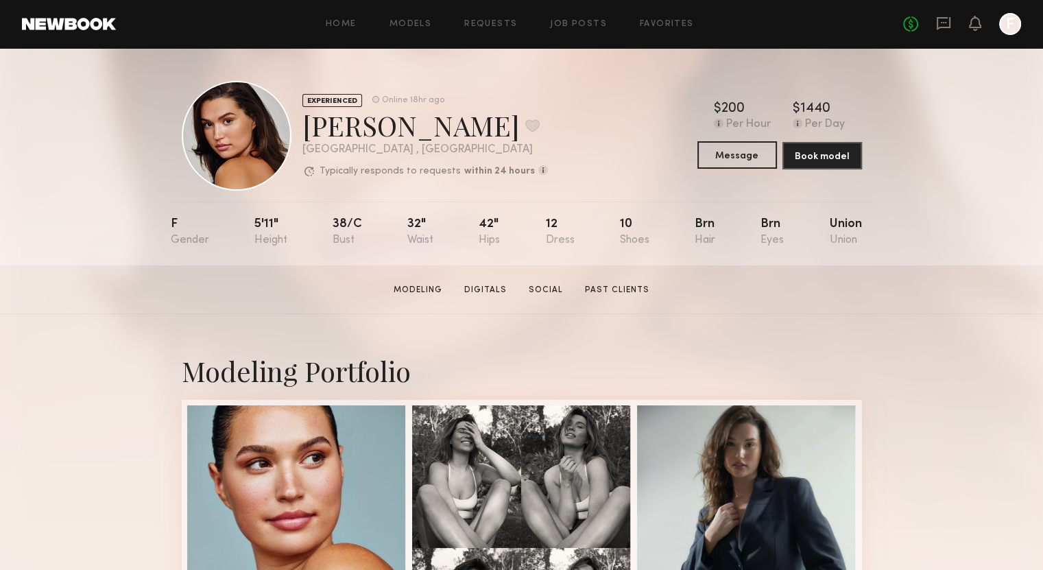
drag, startPoint x: 746, startPoint y: 161, endPoint x: 730, endPoint y: 179, distance: 24.3
click at [746, 161] on button "Message" at bounding box center [737, 154] width 80 height 27
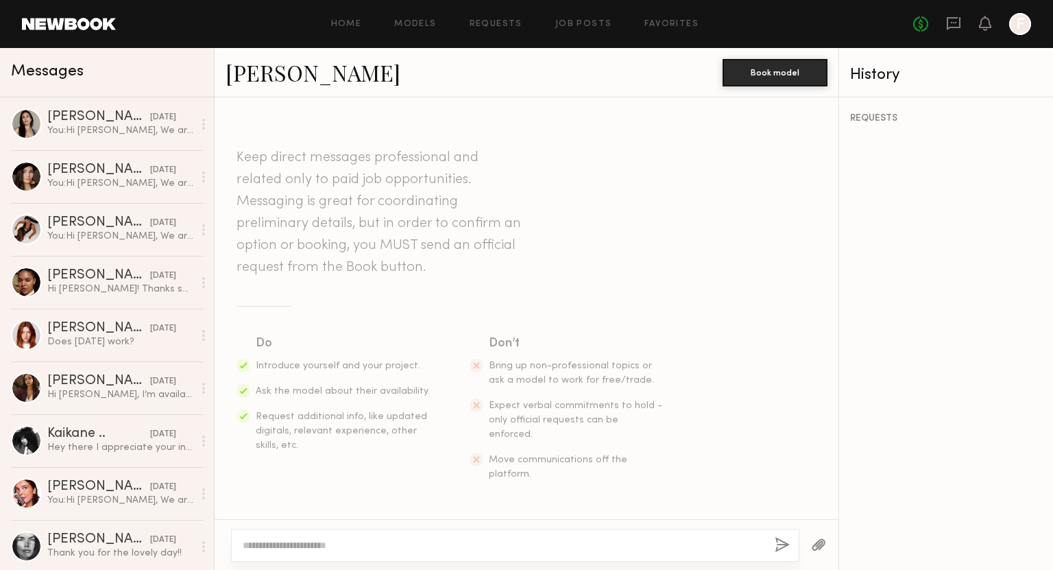
drag, startPoint x: 329, startPoint y: 537, endPoint x: 291, endPoint y: 543, distance: 38.9
paste textarea "**********"
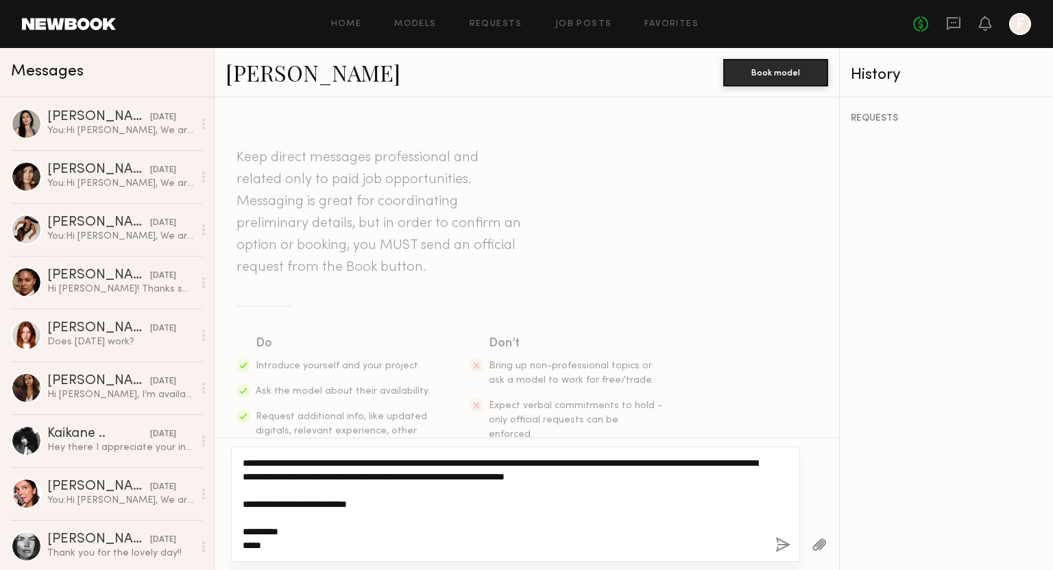
click at [244, 464] on textarea "**********" at bounding box center [504, 504] width 522 height 96
type textarea "**********"
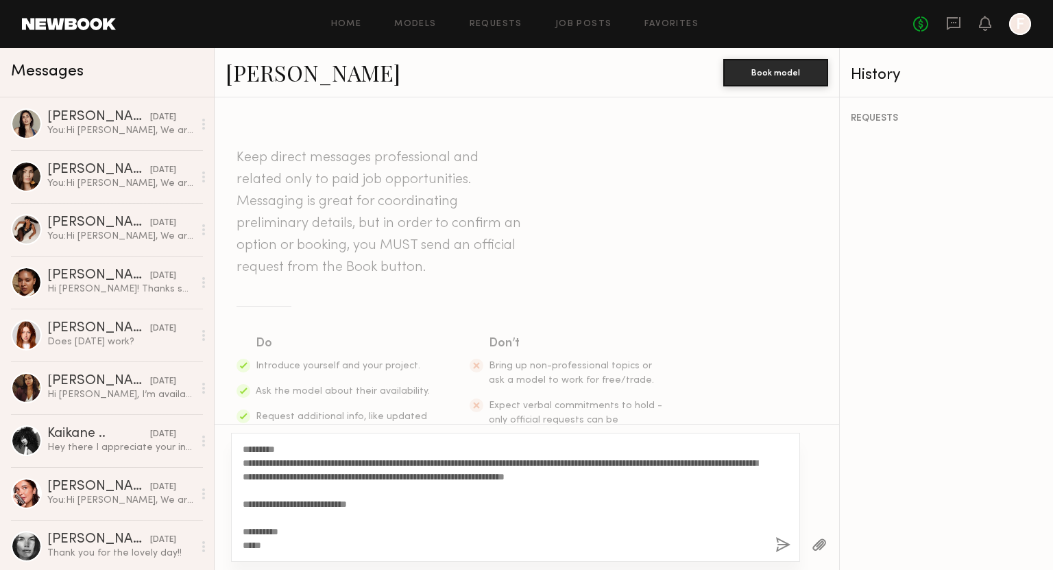
click at [780, 545] on button "button" at bounding box center [783, 545] width 15 height 17
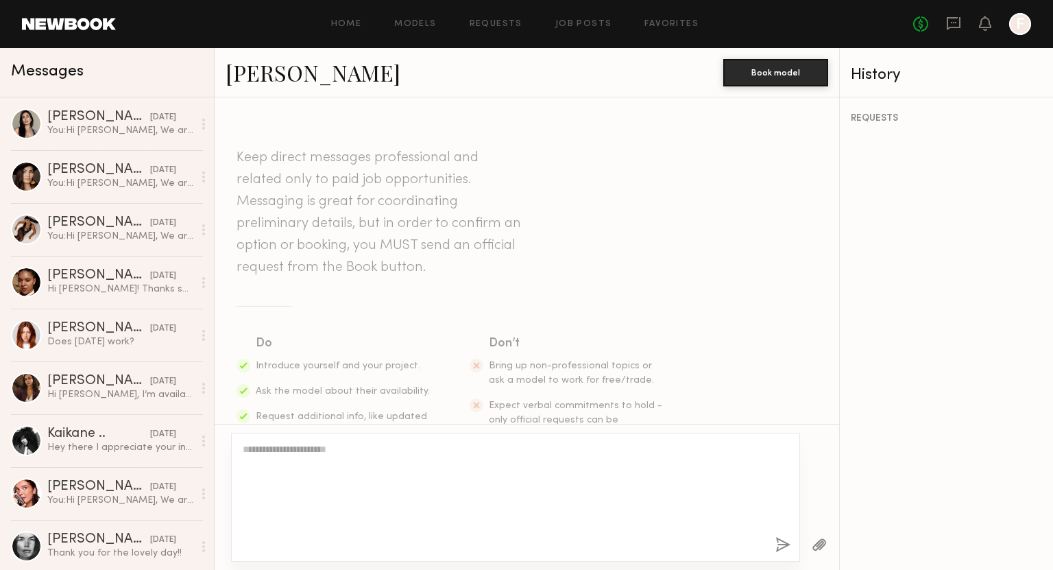
scroll to position [309, 0]
